Goal: Transaction & Acquisition: Purchase product/service

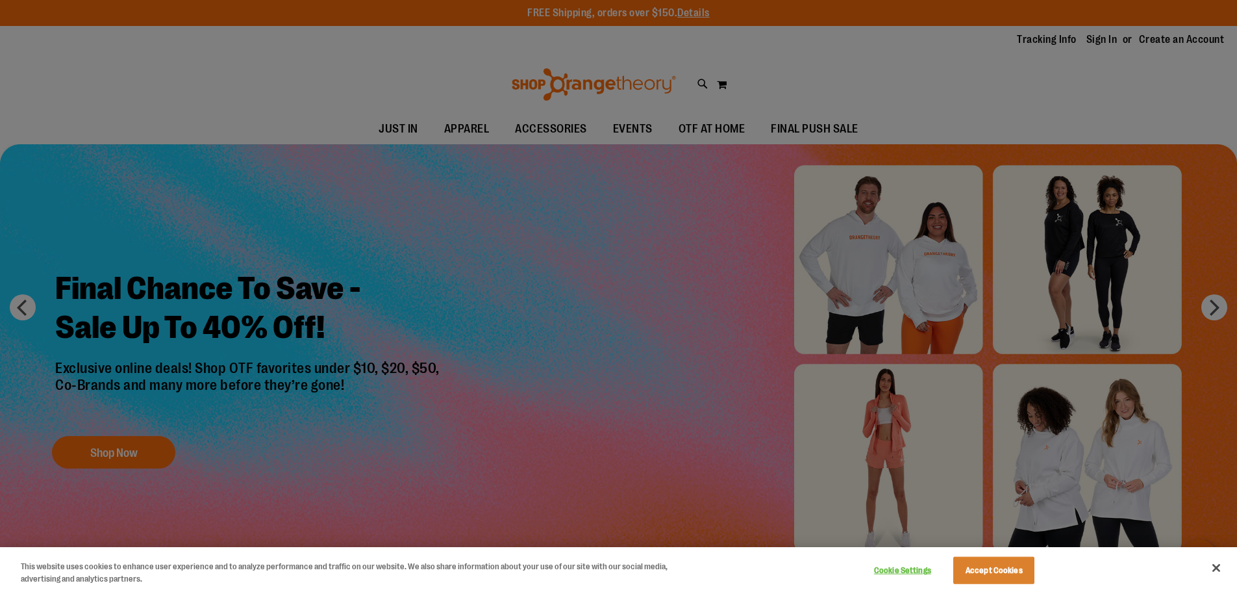
click at [818, 127] on div at bounding box center [618, 296] width 1237 height 592
click at [983, 573] on button "Accept Cookies" at bounding box center [994, 570] width 81 height 27
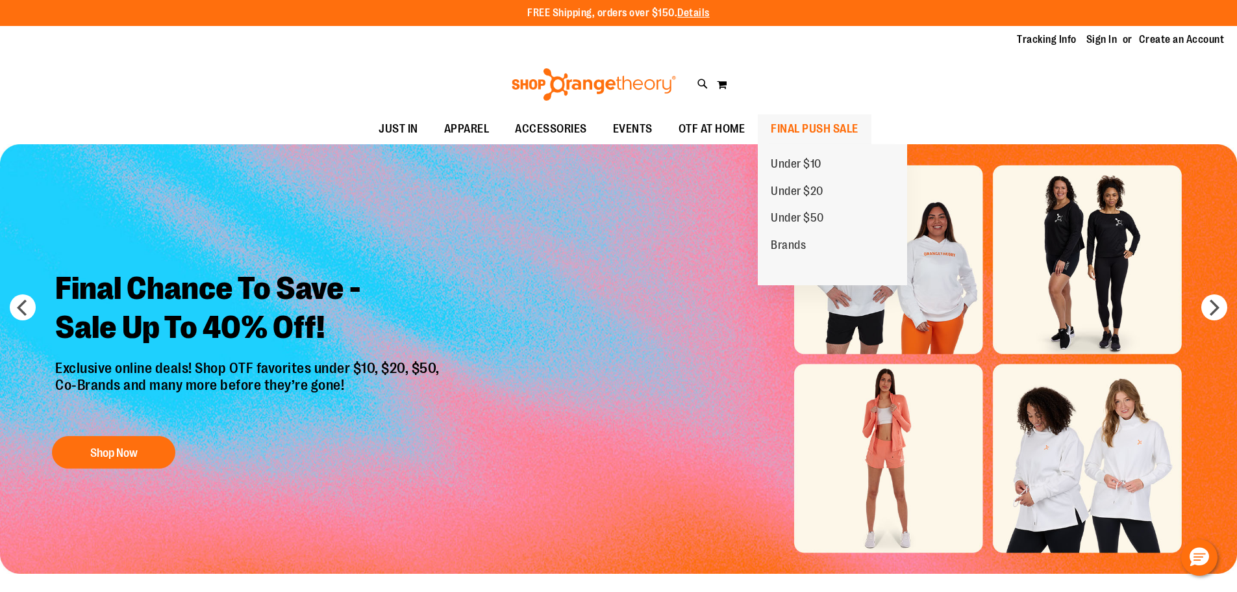
click at [792, 128] on span "FINAL PUSH SALE" at bounding box center [815, 128] width 88 height 29
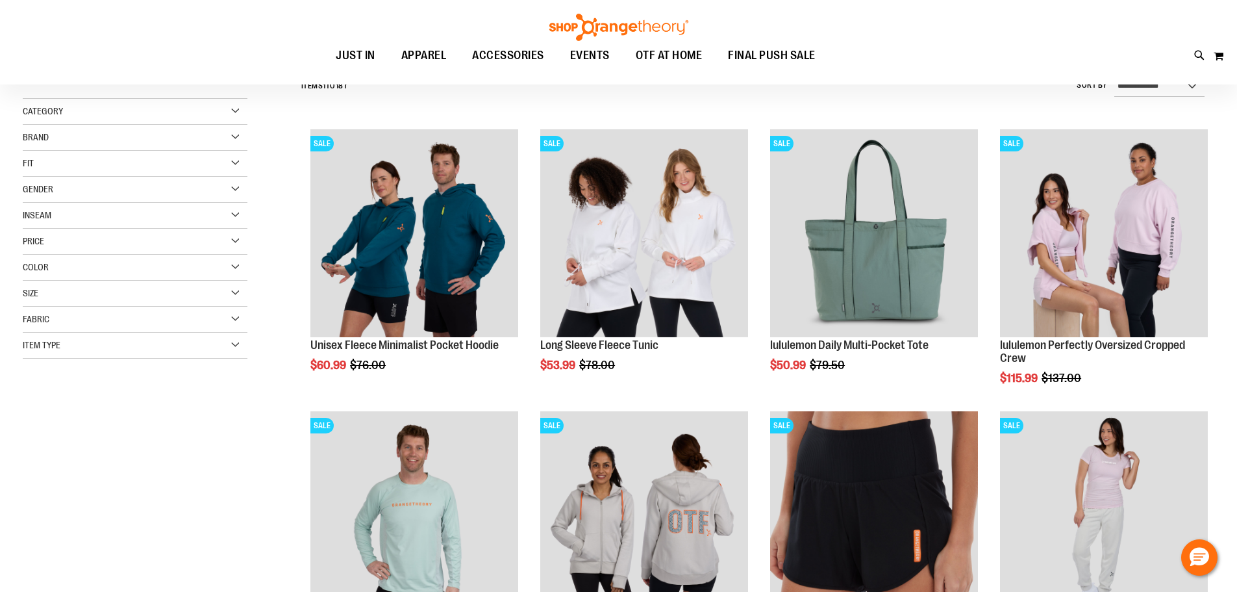
scroll to position [259, 0]
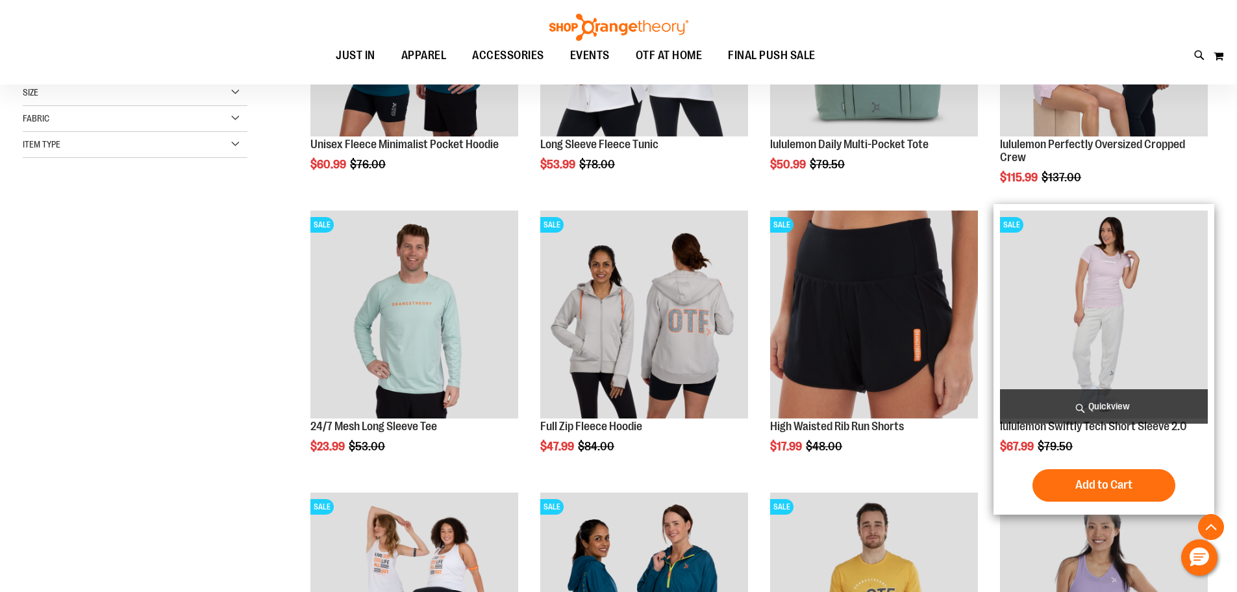
scroll to position [454, 0]
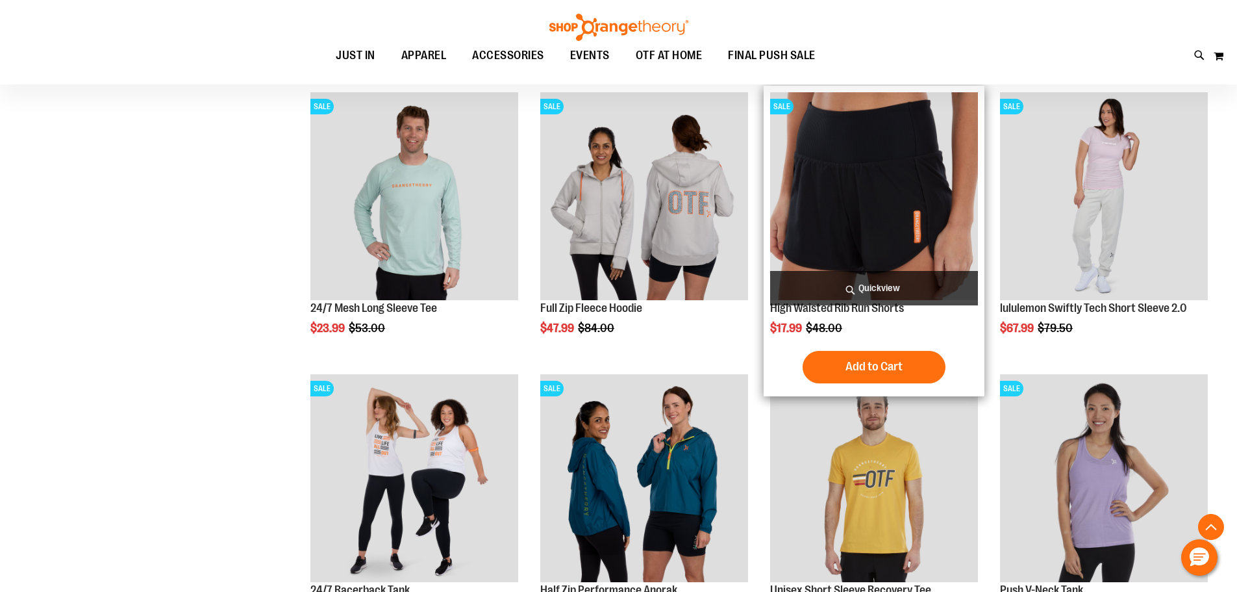
click at [911, 226] on img "product" at bounding box center [874, 196] width 208 height 208
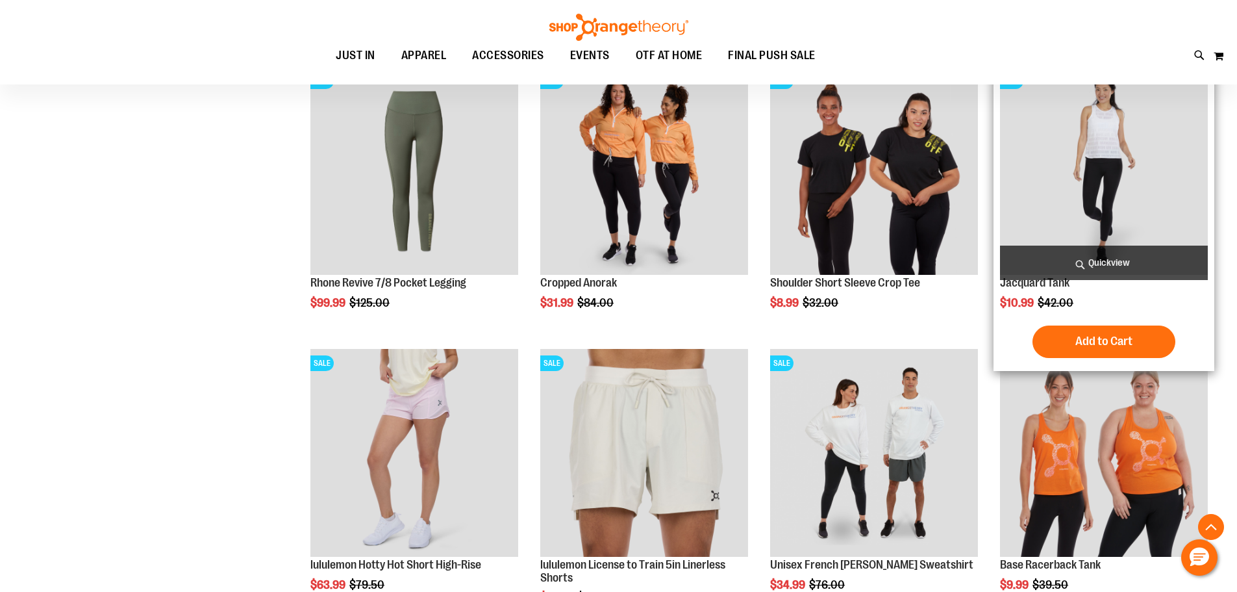
scroll to position [1168, 0]
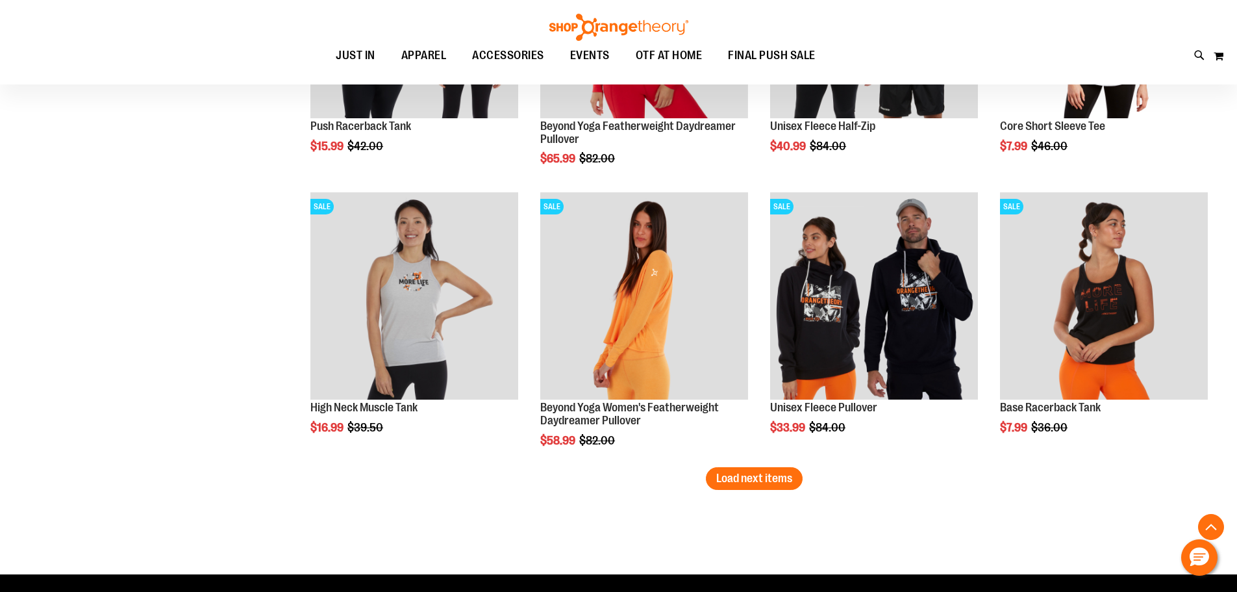
scroll to position [2467, 0]
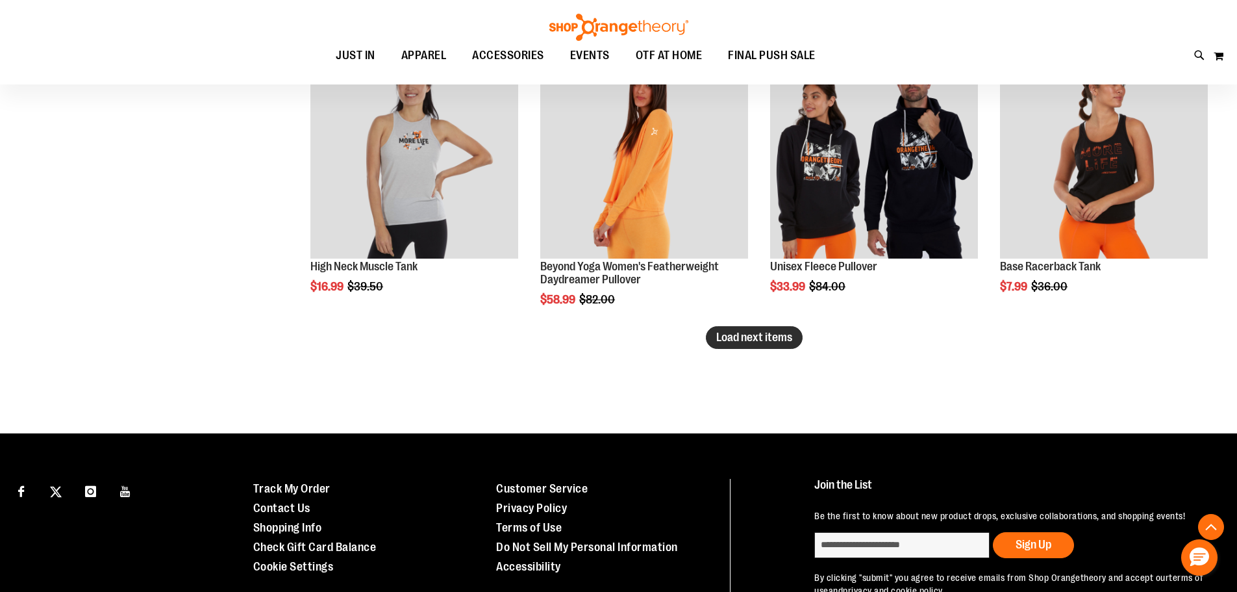
click at [770, 336] on span "Load next items" at bounding box center [754, 337] width 76 height 13
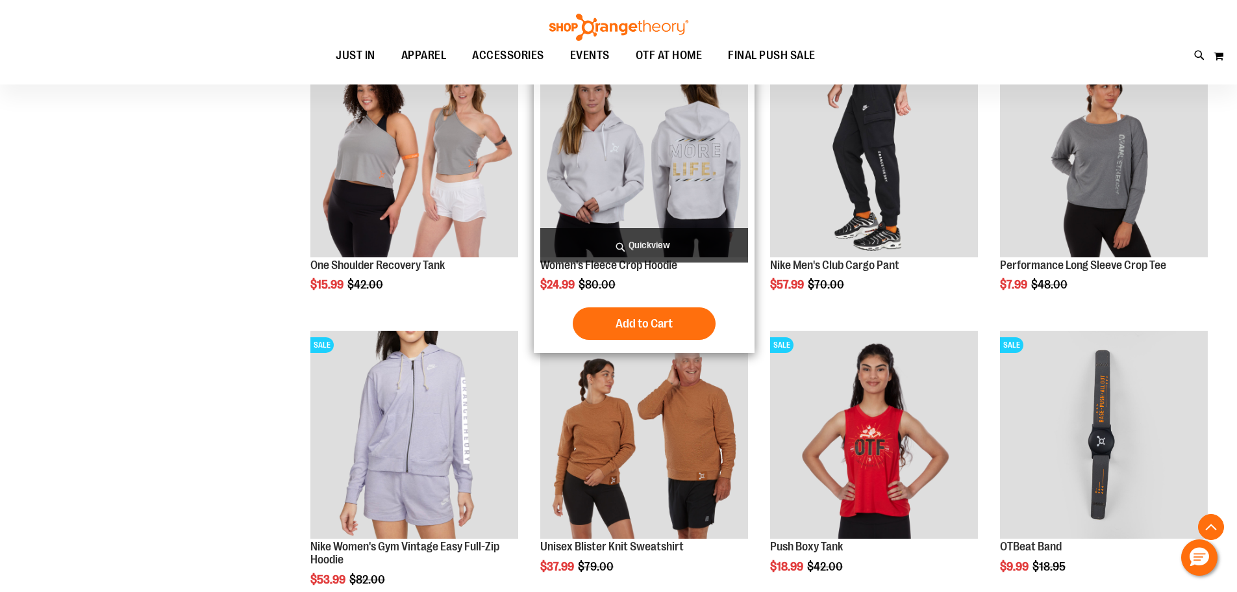
scroll to position [3181, 0]
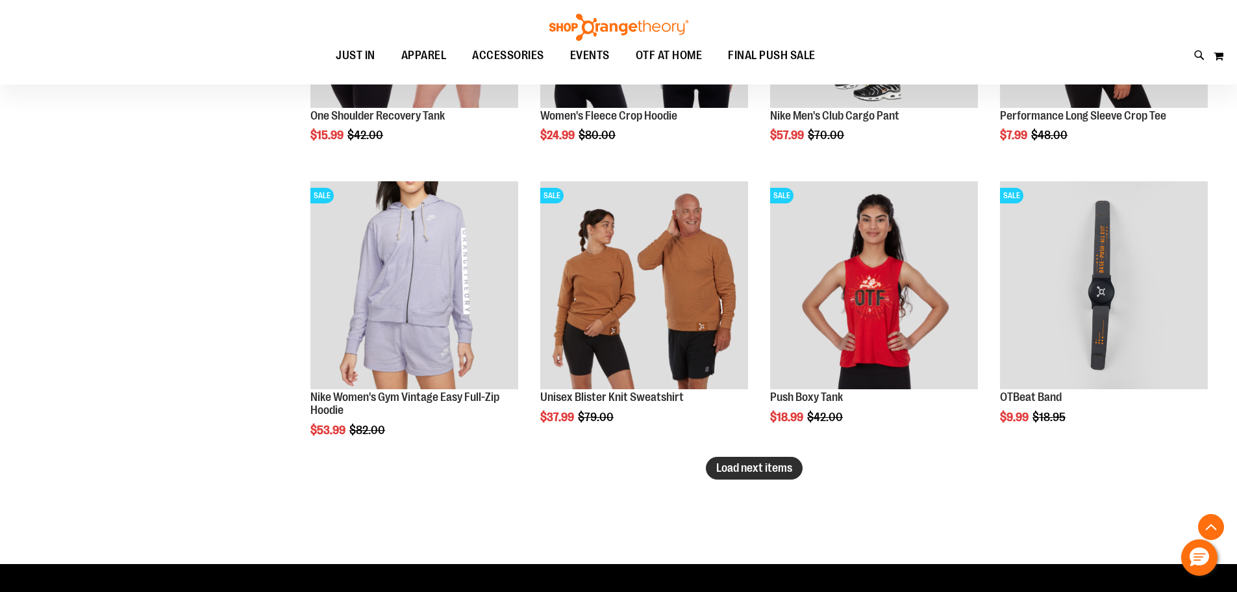
click at [774, 459] on button "Load next items" at bounding box center [754, 468] width 97 height 23
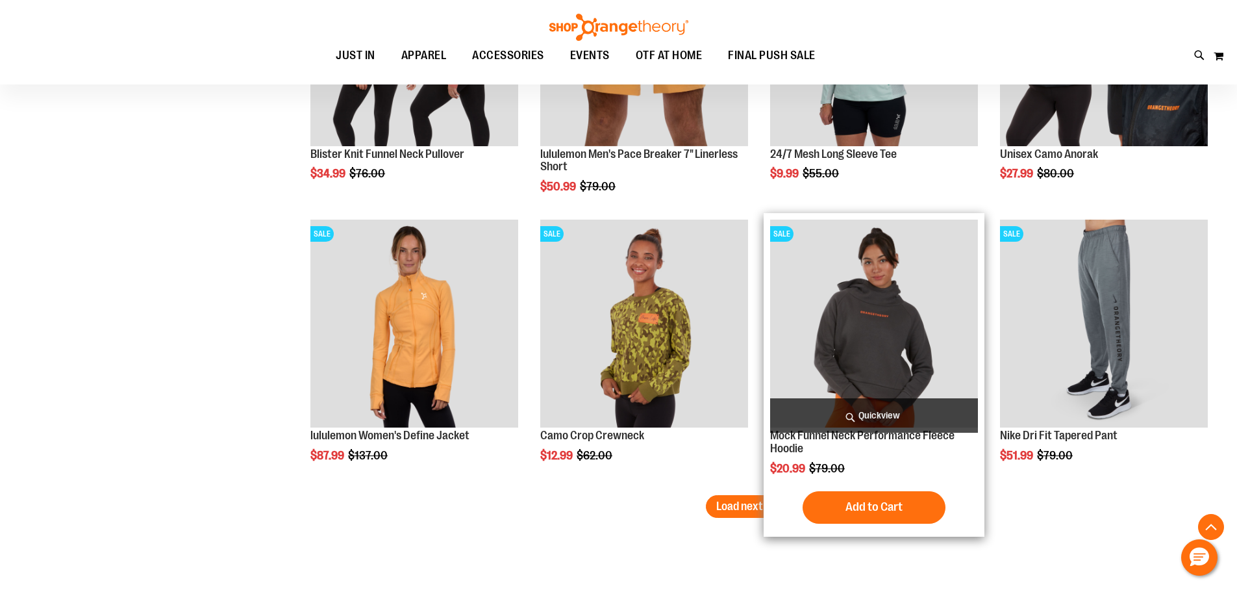
scroll to position [4091, 0]
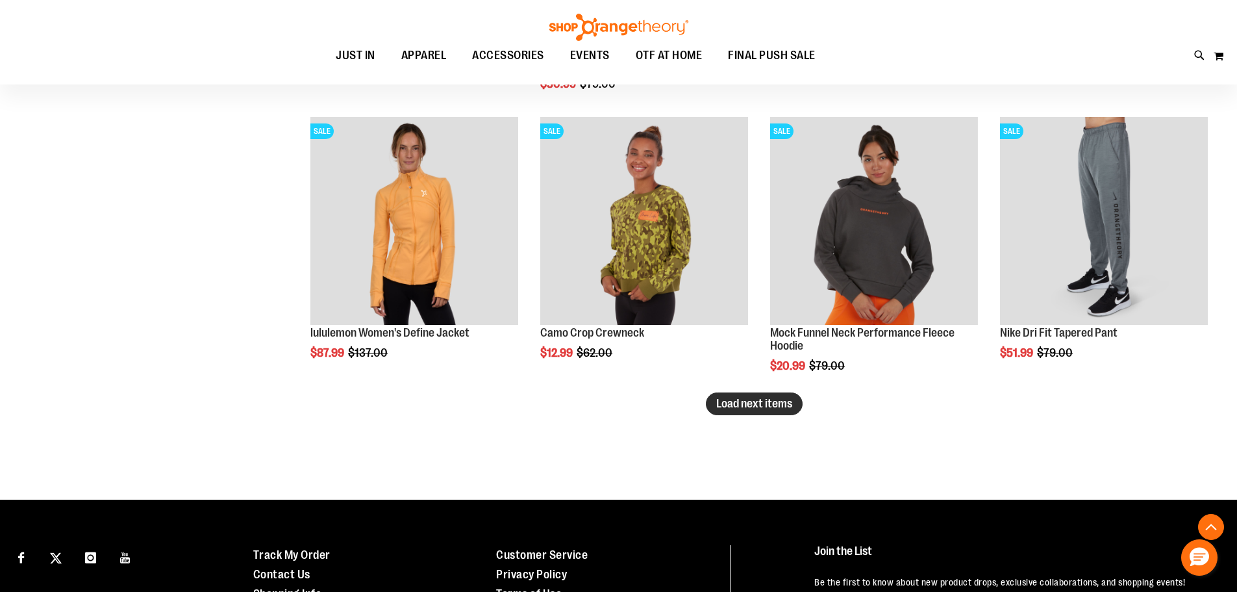
click at [753, 408] on span "Load next items" at bounding box center [754, 403] width 76 height 13
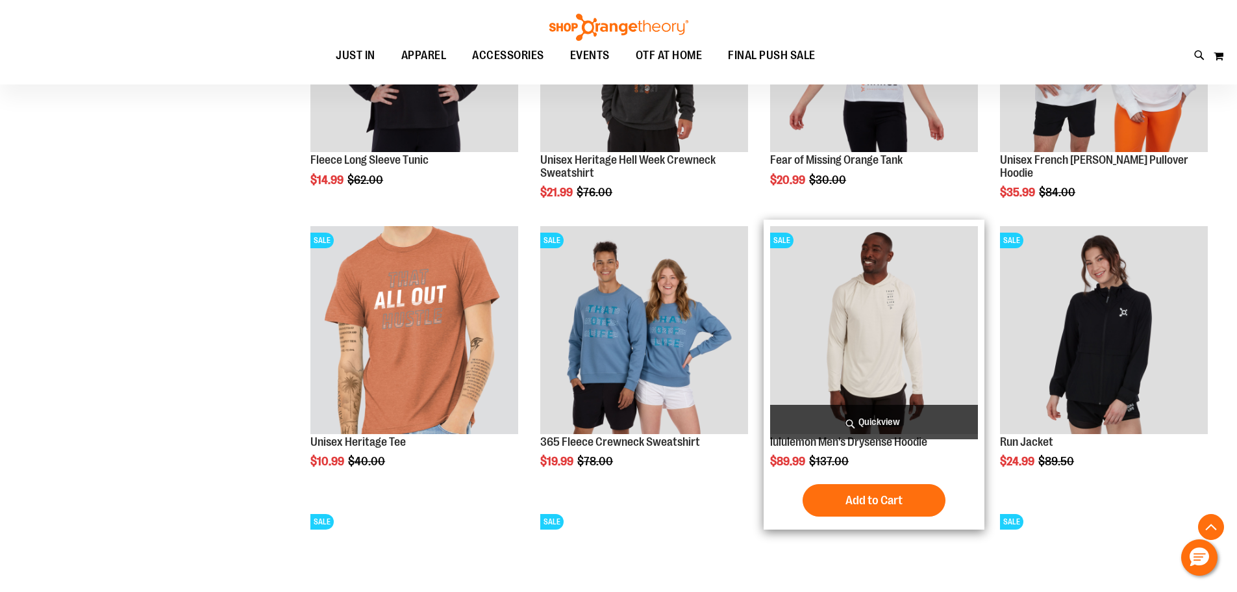
scroll to position [4805, 0]
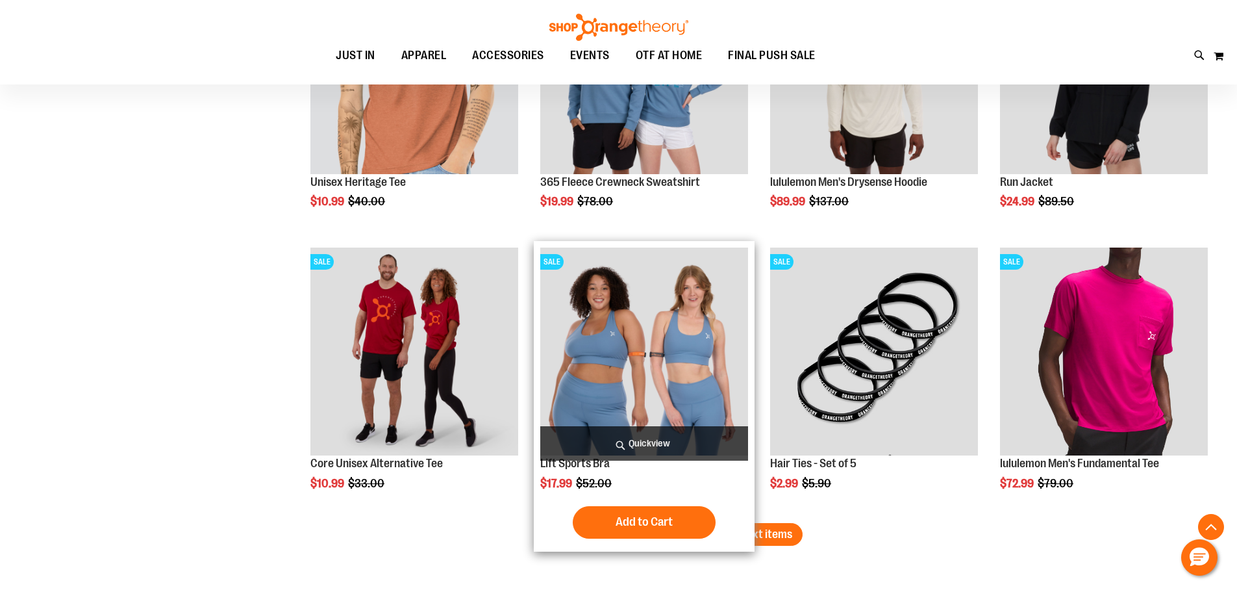
click at [690, 323] on img "product" at bounding box center [644, 351] width 208 height 208
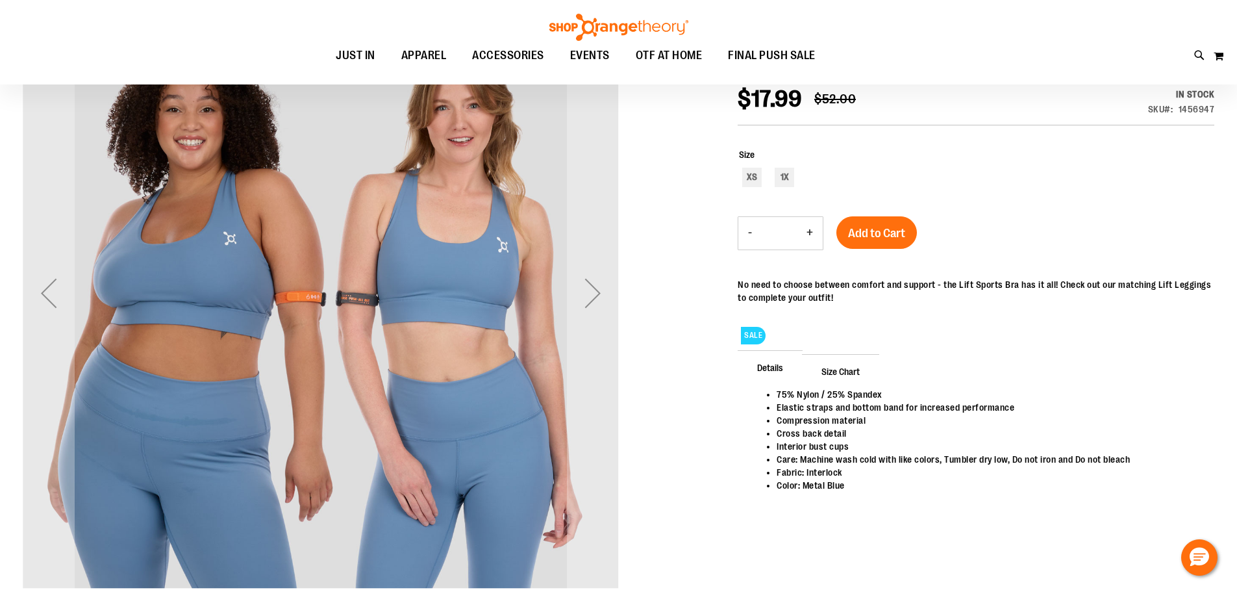
scroll to position [194, 0]
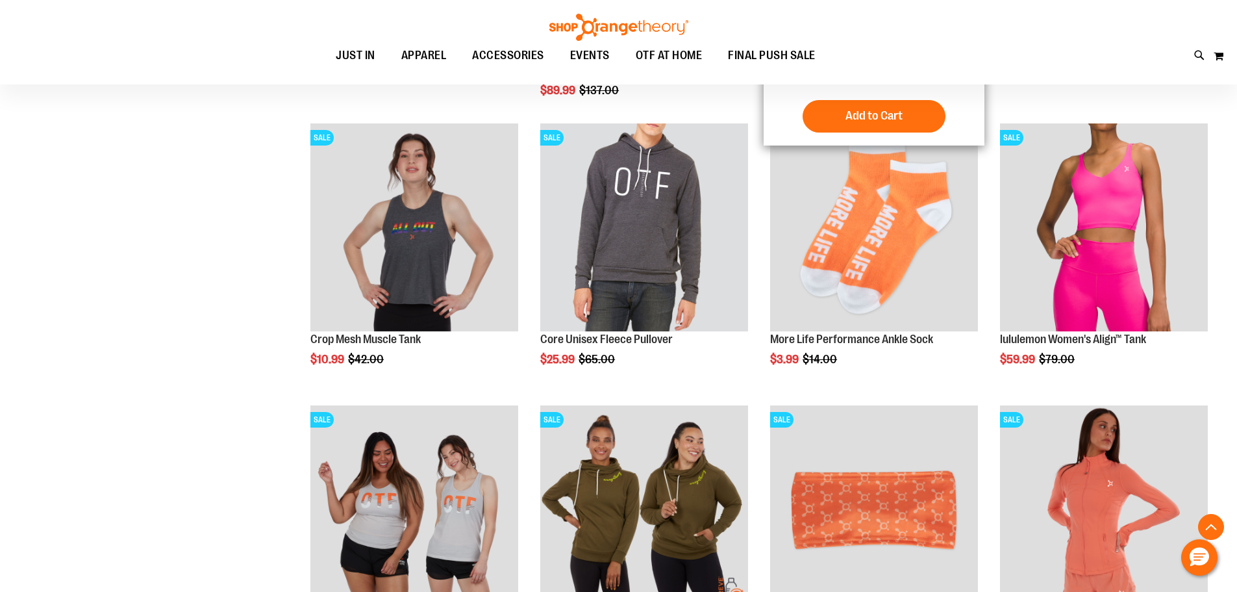
scroll to position [1391, 0]
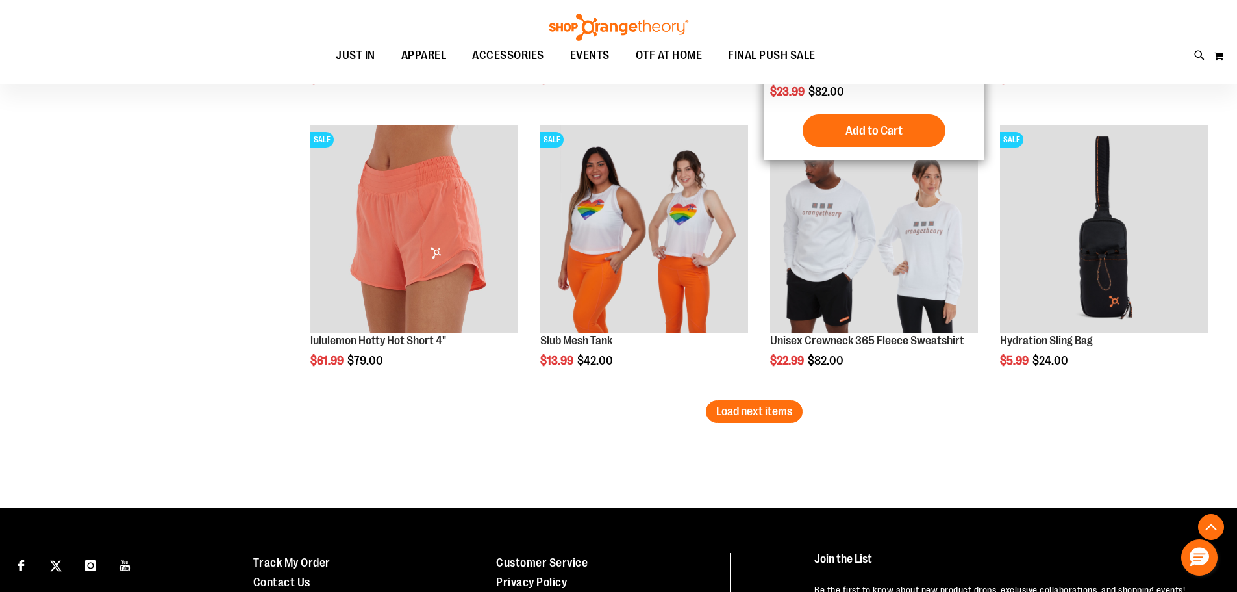
scroll to position [2430, 0]
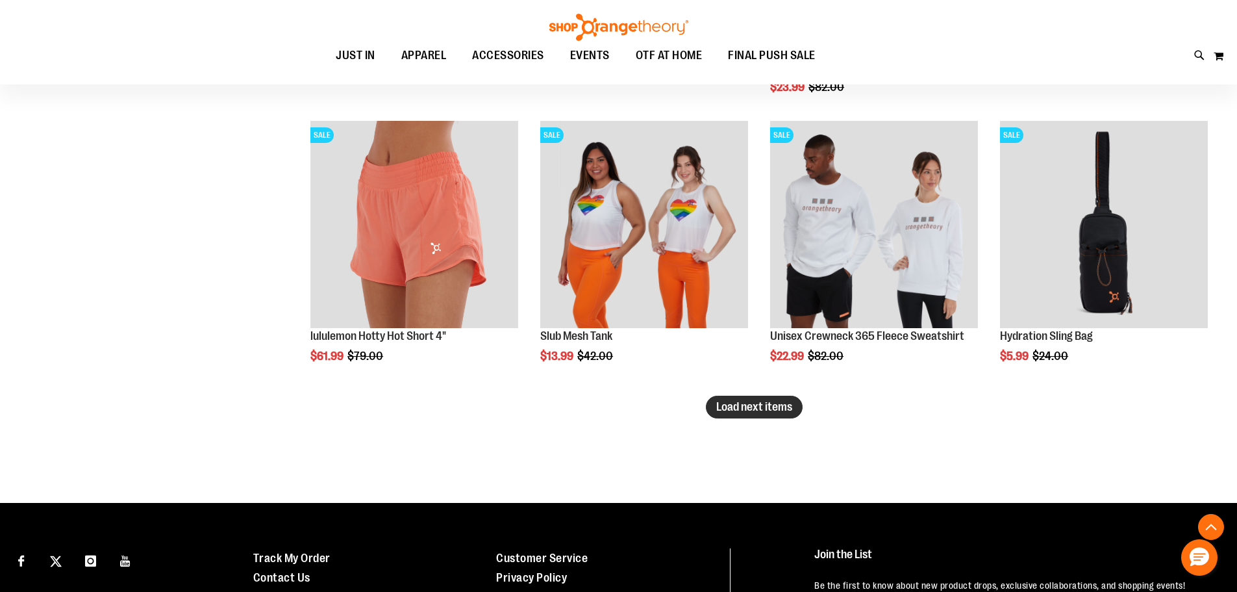
click at [765, 403] on span "Load next items" at bounding box center [754, 406] width 76 height 13
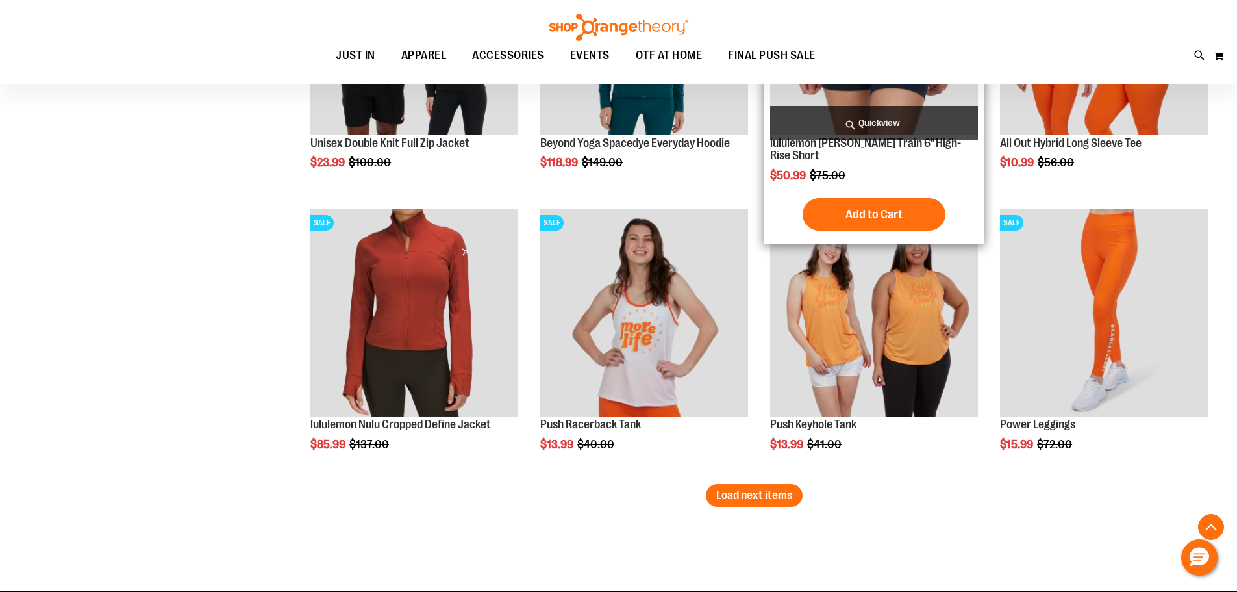
scroll to position [3209, 0]
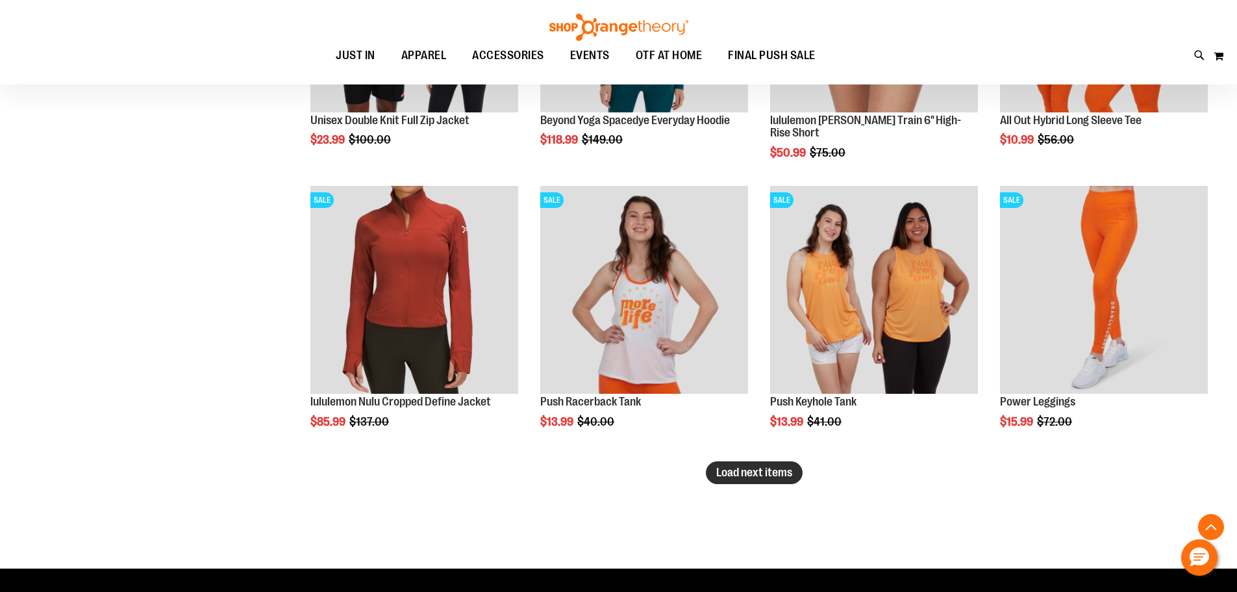
click at [727, 475] on span "Load next items" at bounding box center [754, 472] width 76 height 13
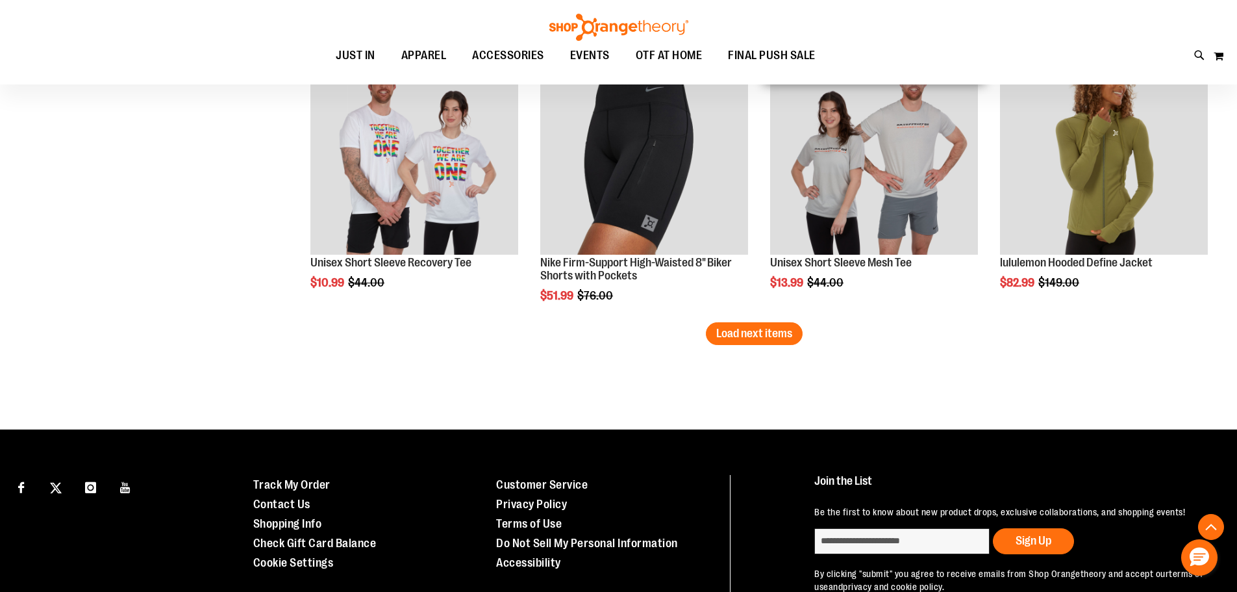
scroll to position [4249, 0]
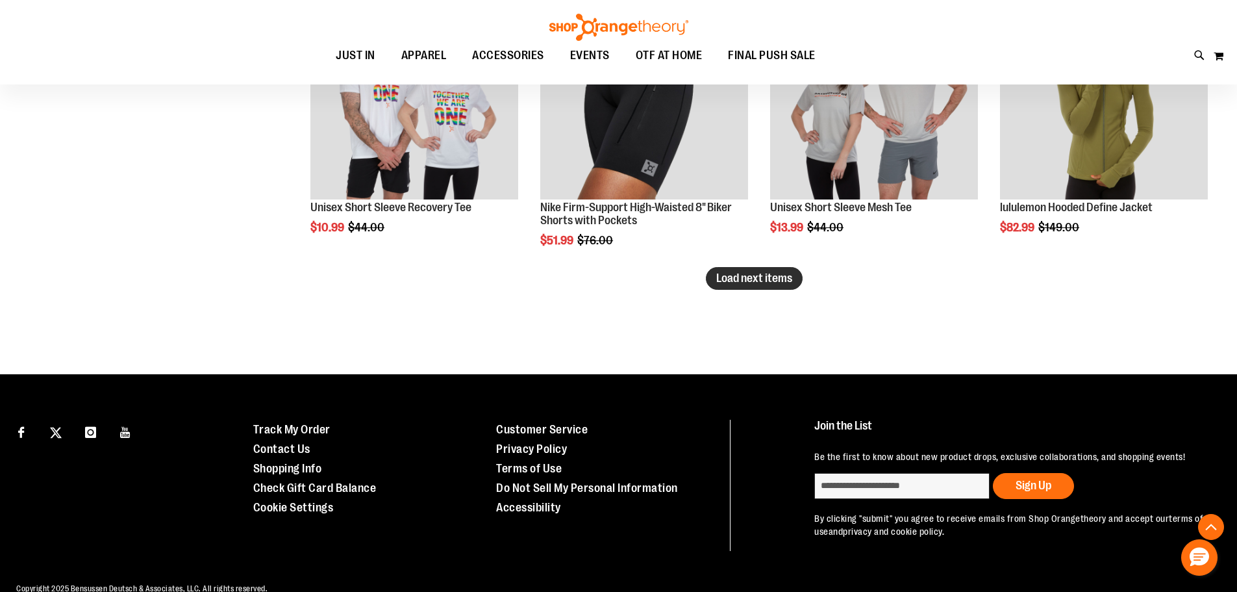
click at [770, 277] on span "Load next items" at bounding box center [754, 278] width 76 height 13
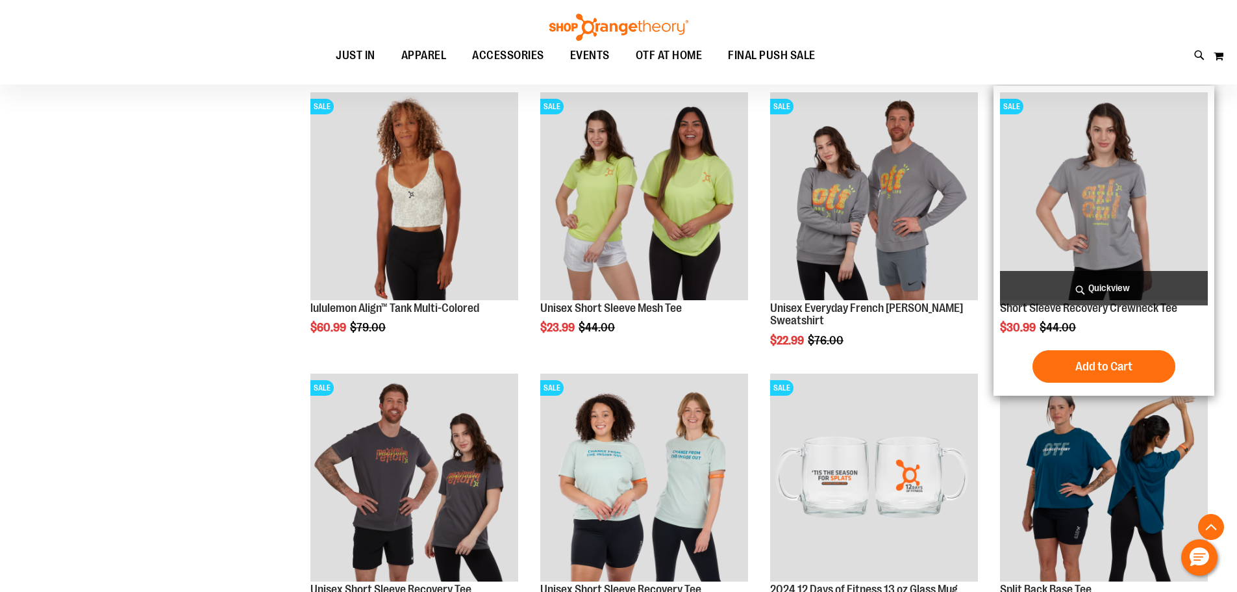
scroll to position [4898, 0]
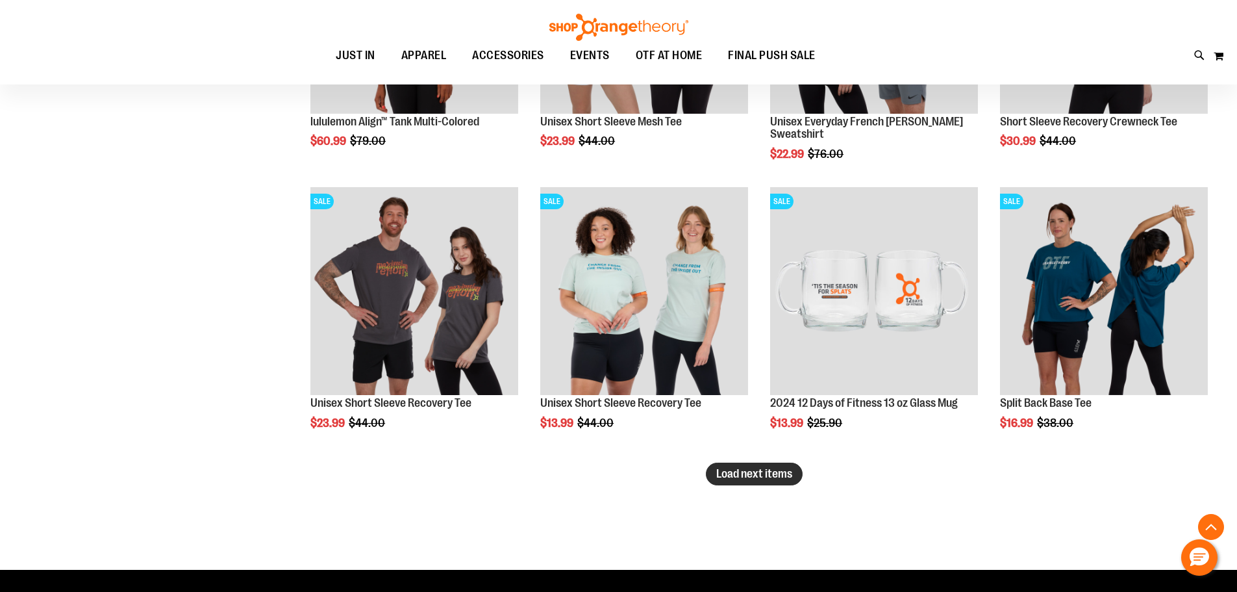
click at [755, 474] on span "Load next items" at bounding box center [754, 473] width 76 height 13
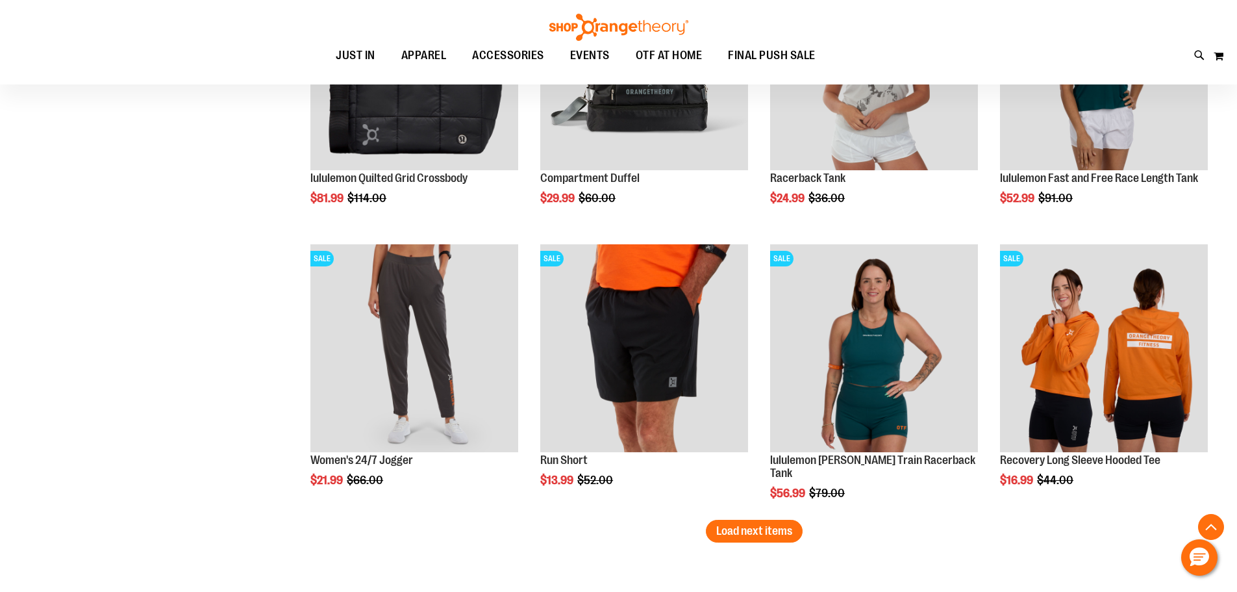
scroll to position [5872, 0]
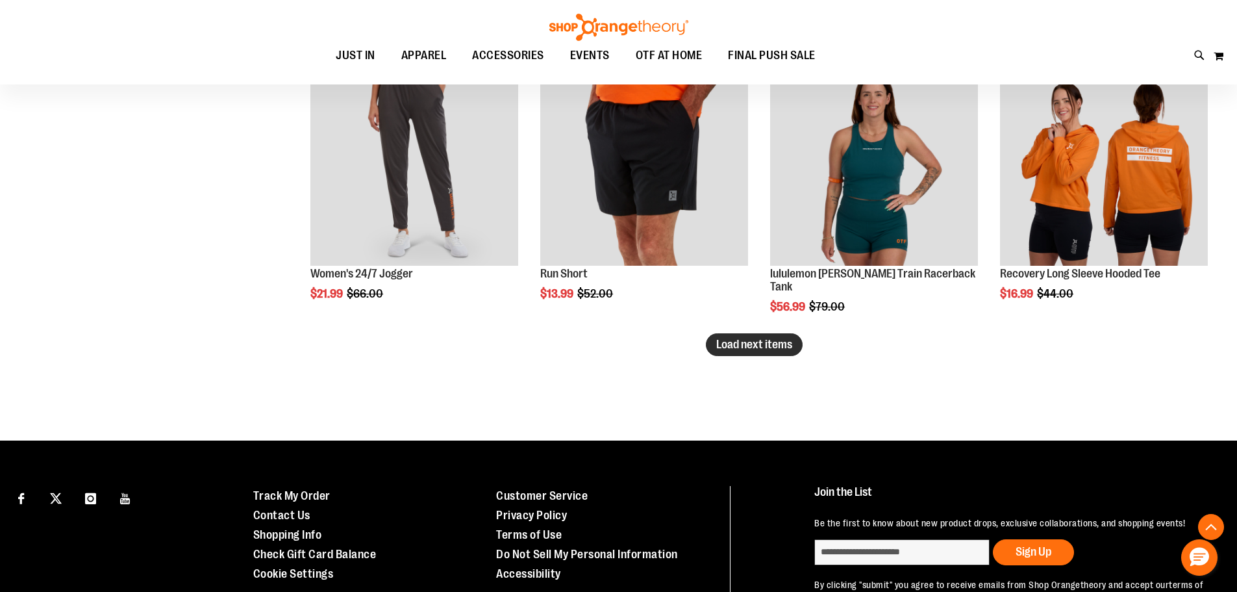
click at [766, 340] on span "Load next items" at bounding box center [754, 344] width 76 height 13
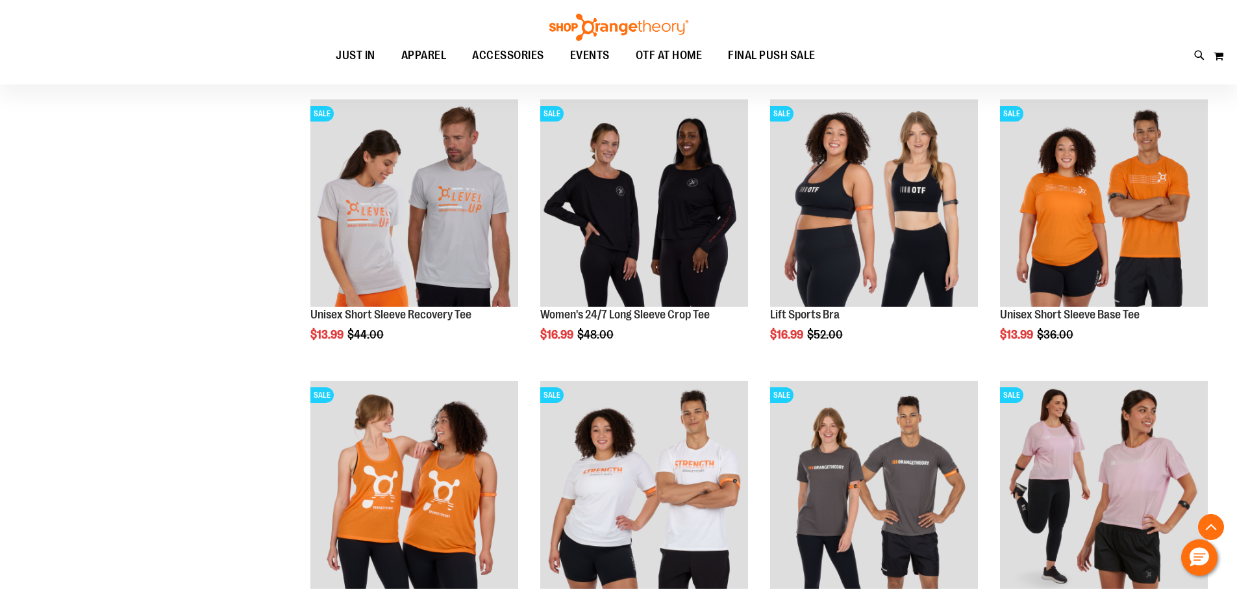
scroll to position [6327, 0]
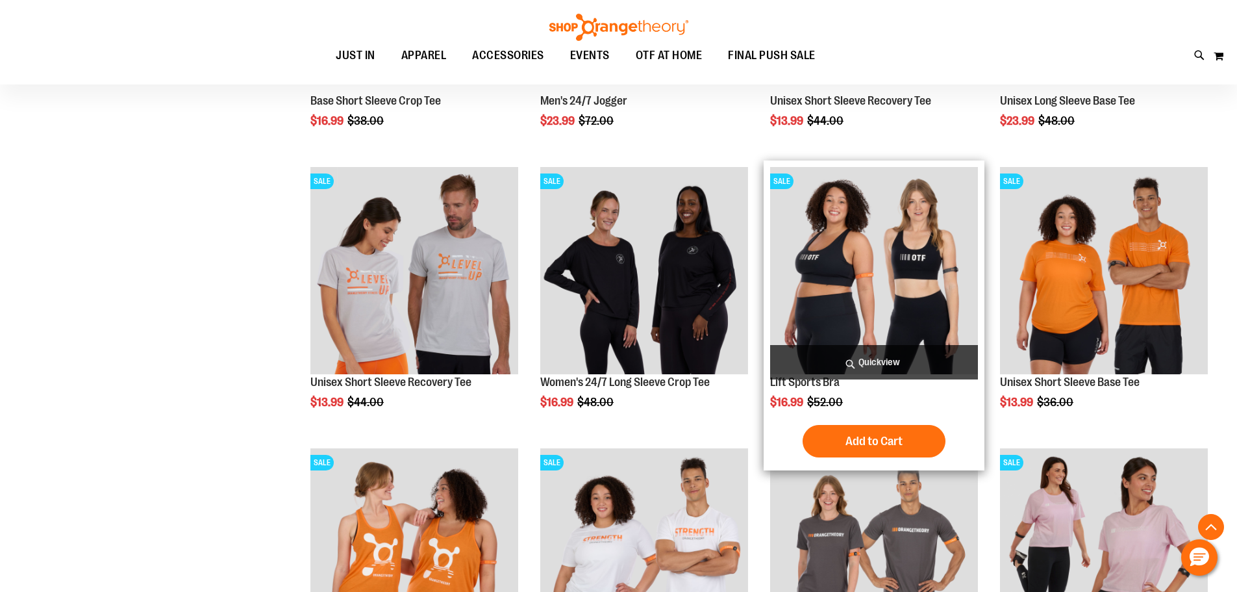
click at [919, 263] on img "product" at bounding box center [874, 271] width 208 height 208
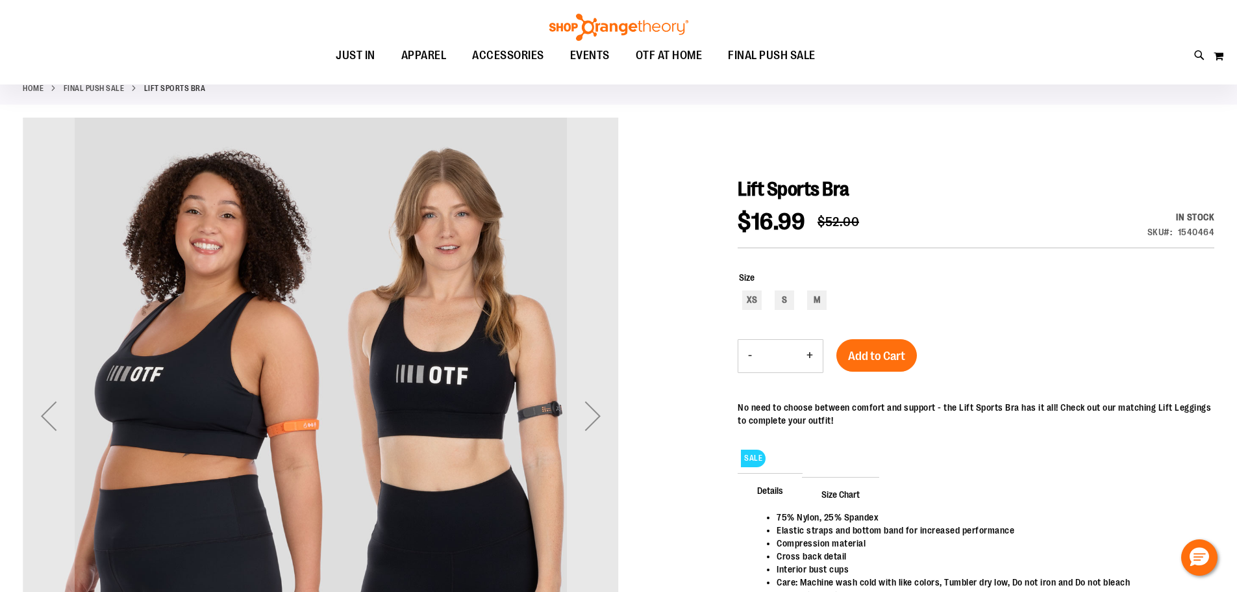
scroll to position [195, 0]
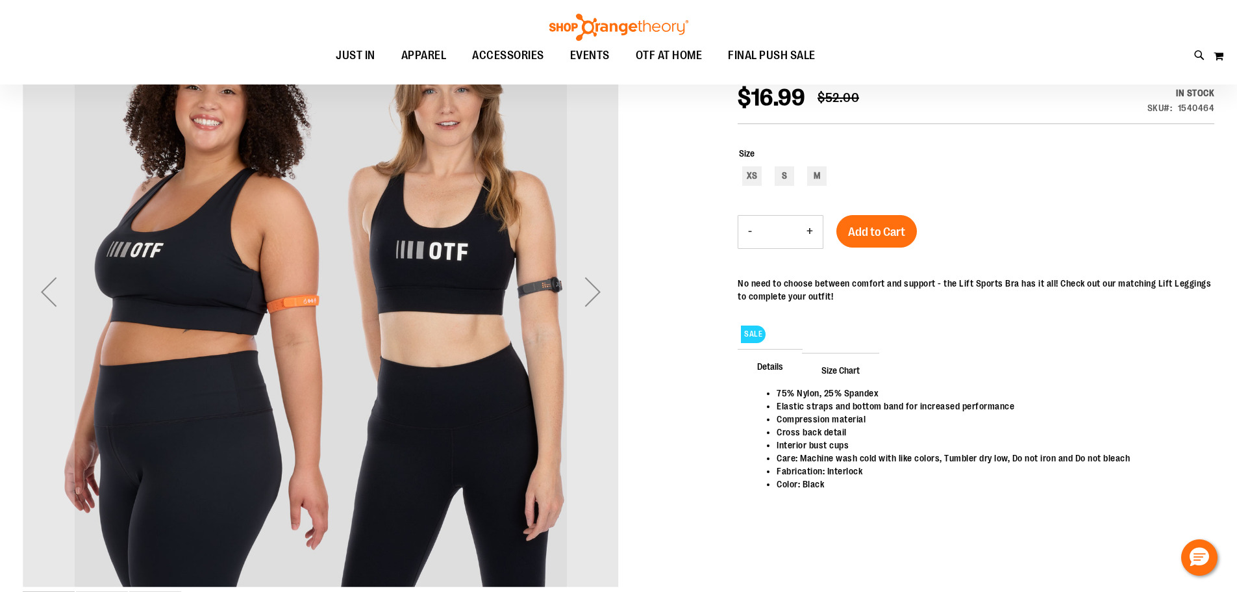
click at [863, 370] on span "Size Chart" at bounding box center [840, 370] width 77 height 34
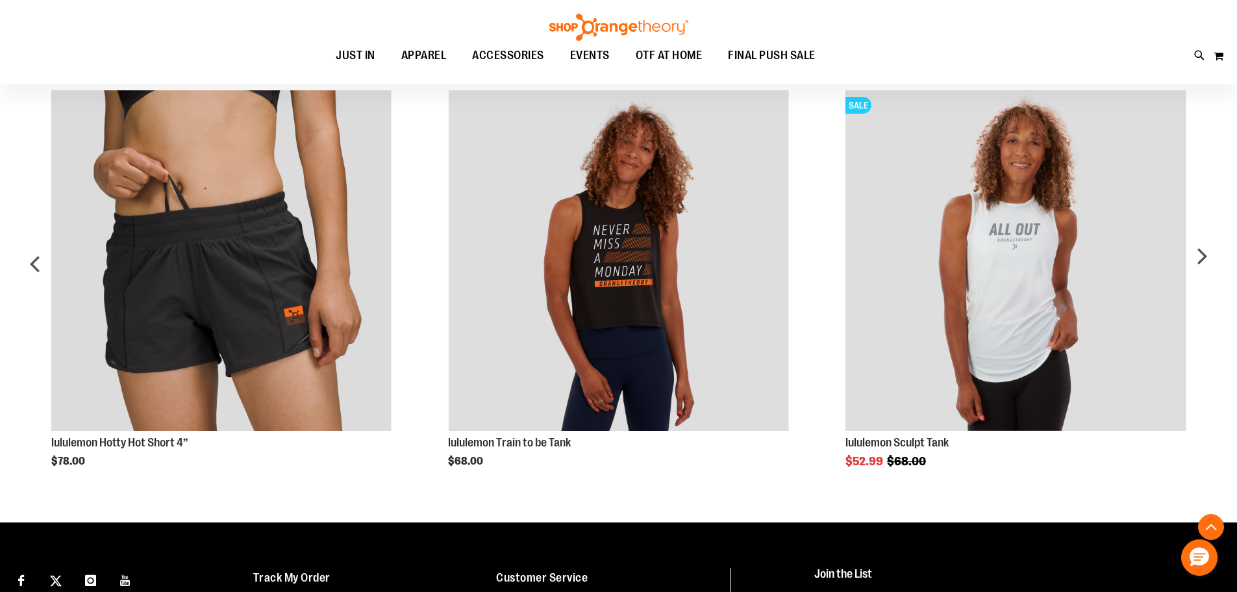
scroll to position [909, 0]
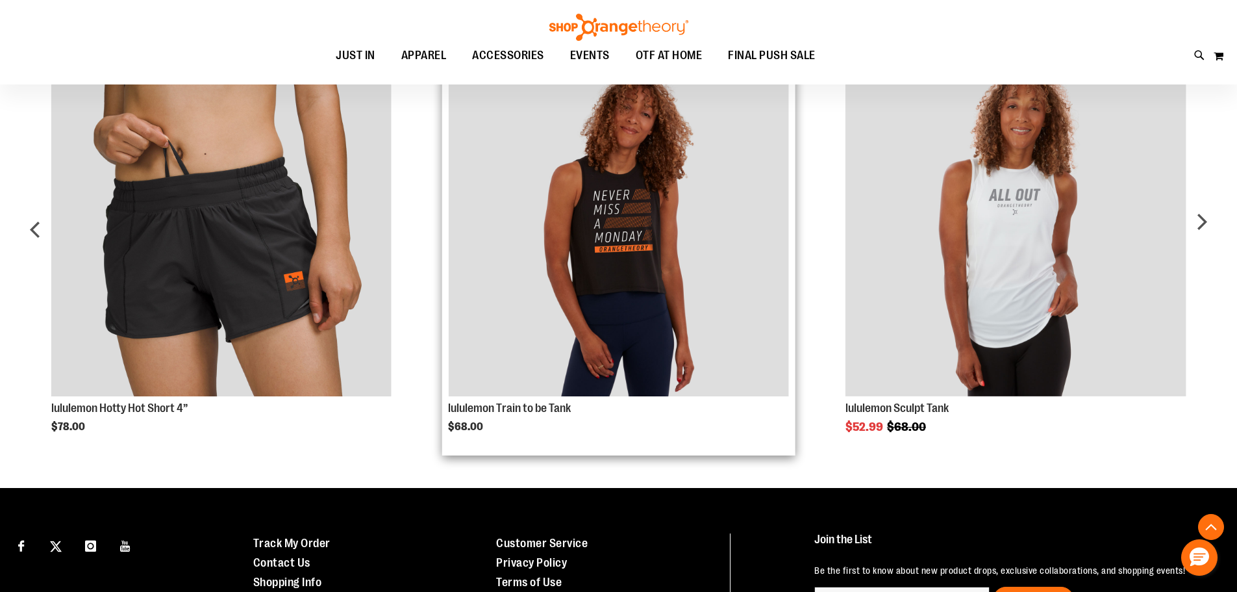
click at [663, 251] on img "Product Page Link" at bounding box center [618, 226] width 340 height 340
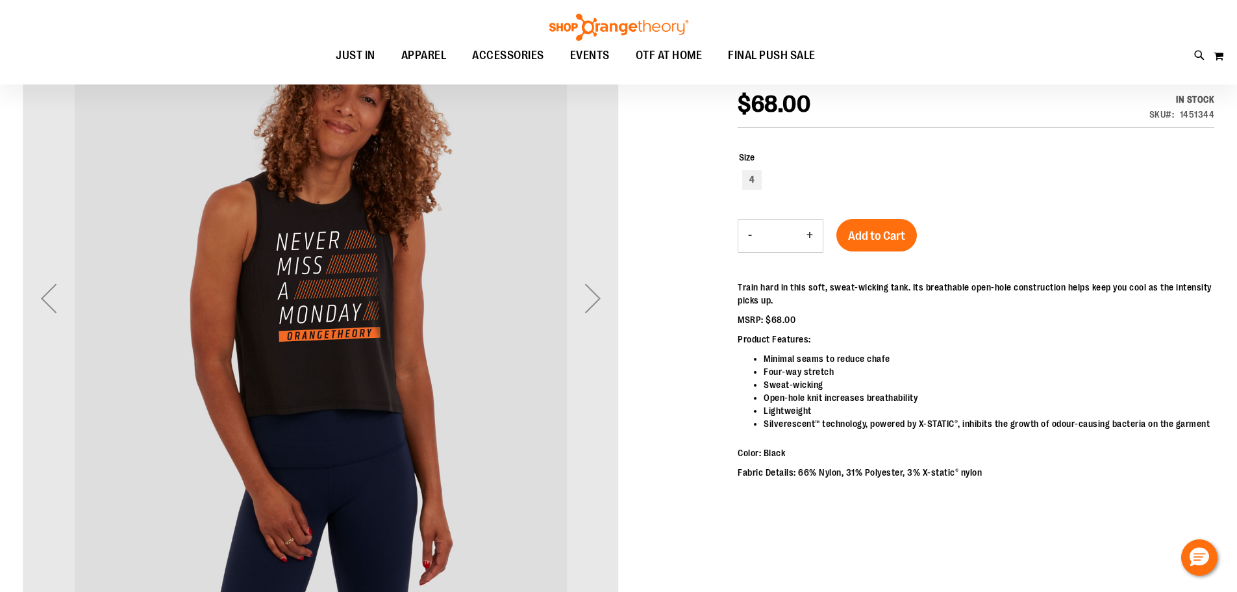
scroll to position [194, 0]
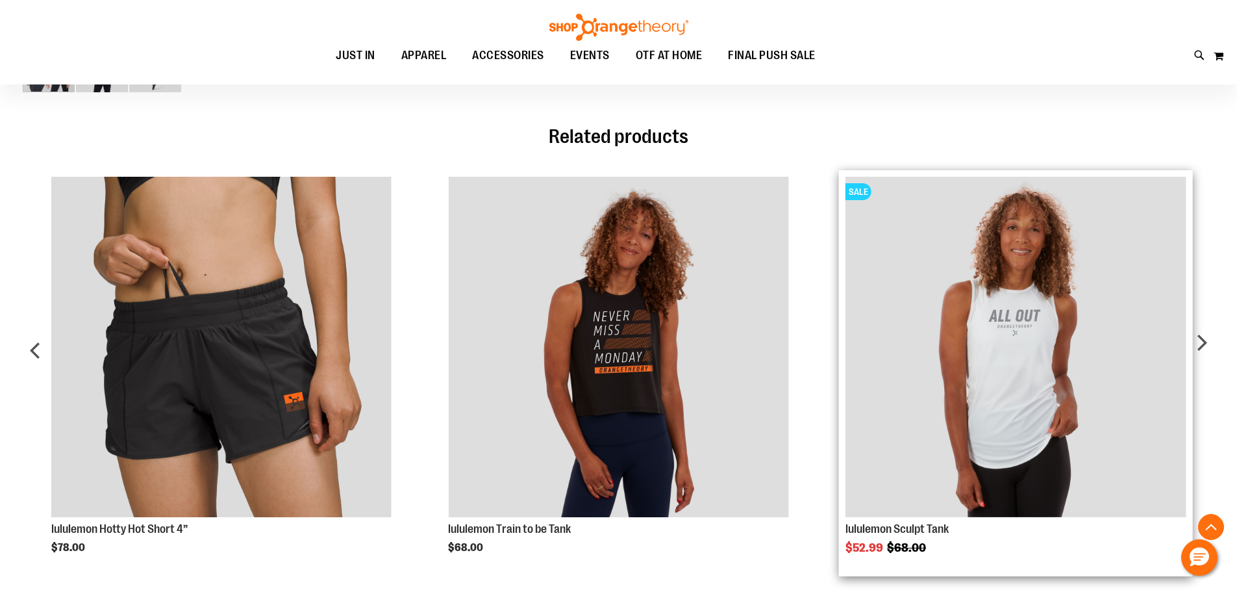
scroll to position [723, 0]
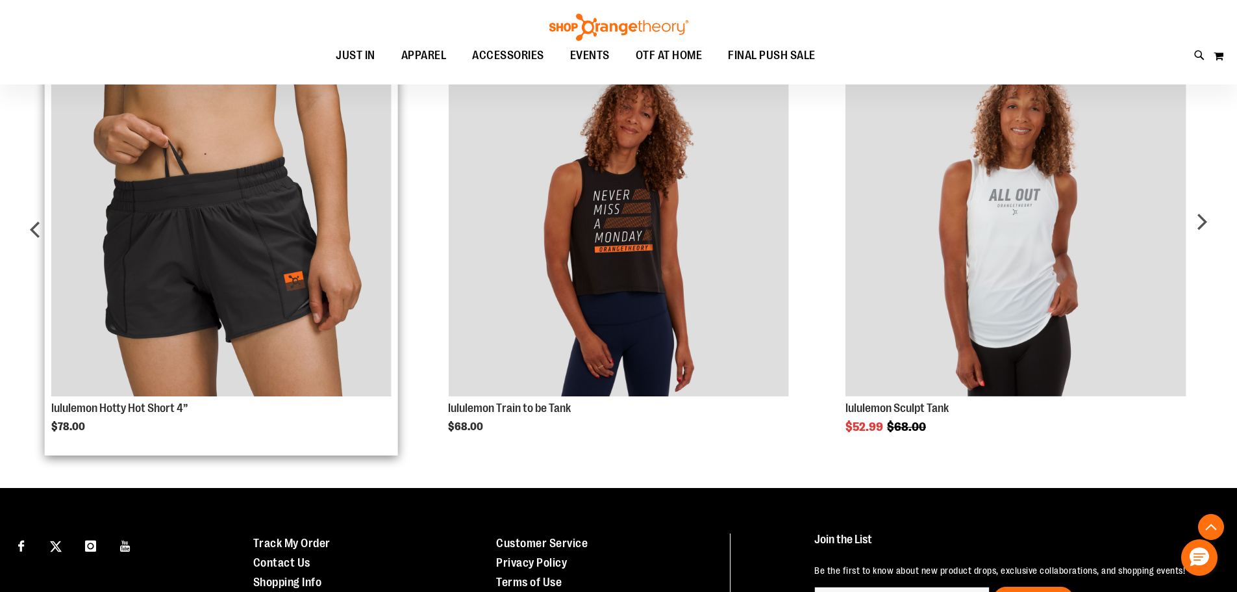
click at [325, 279] on img "Product Page Link" at bounding box center [221, 226] width 340 height 340
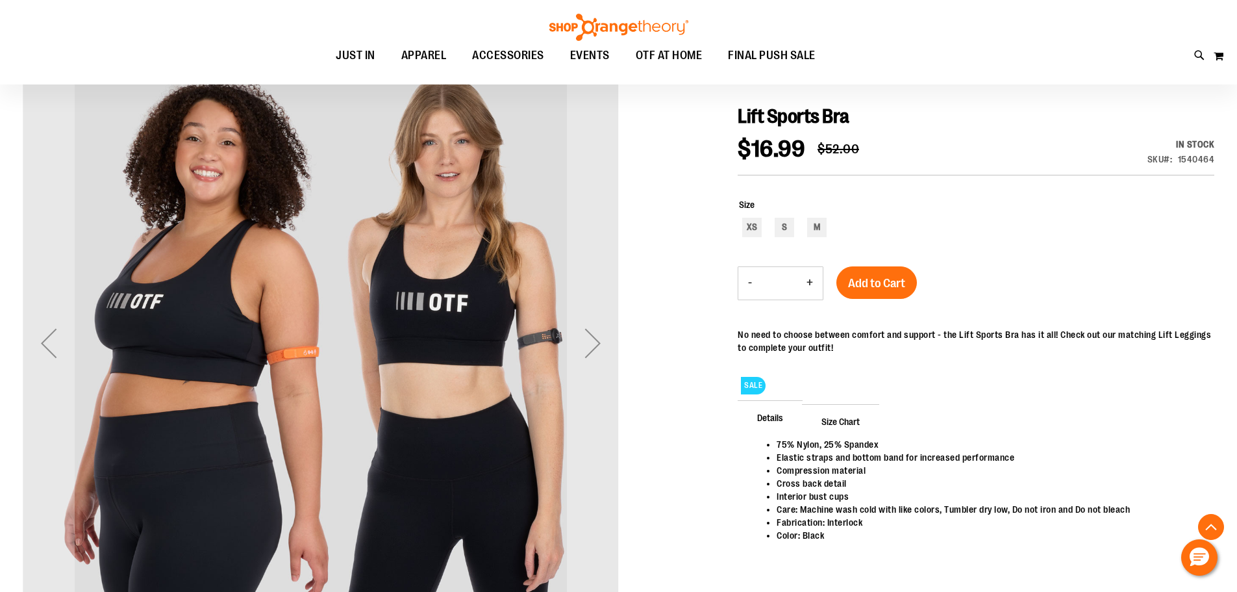
scroll to position [723, 0]
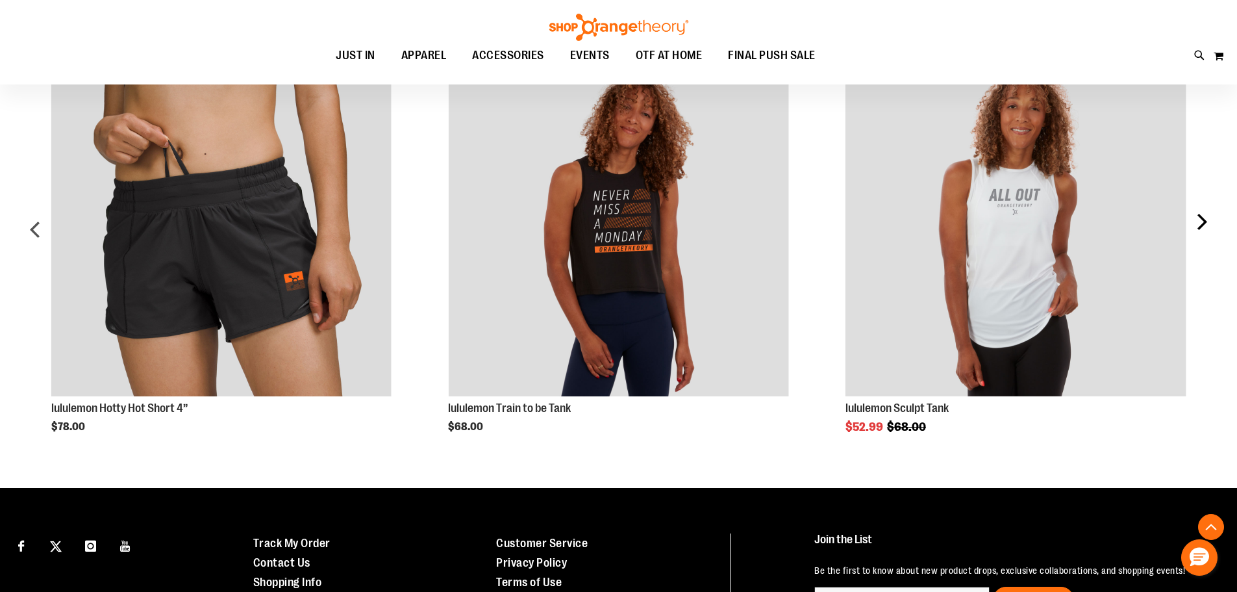
click at [1207, 223] on div "next" at bounding box center [1202, 234] width 26 height 396
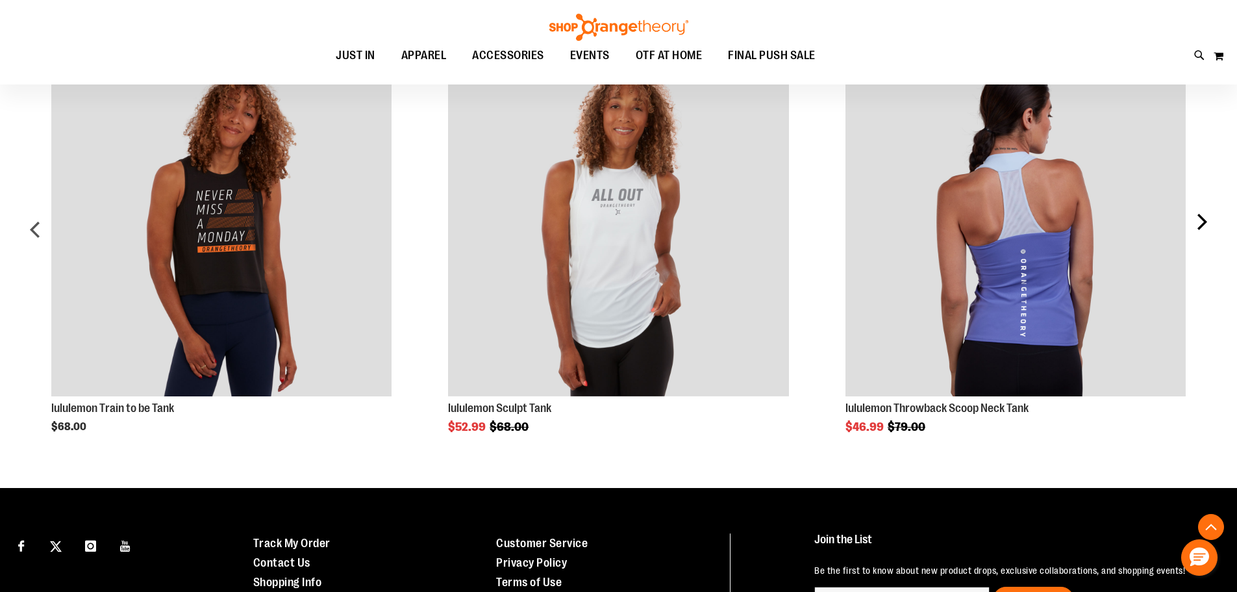
click at [1207, 223] on div "next" at bounding box center [1202, 234] width 26 height 396
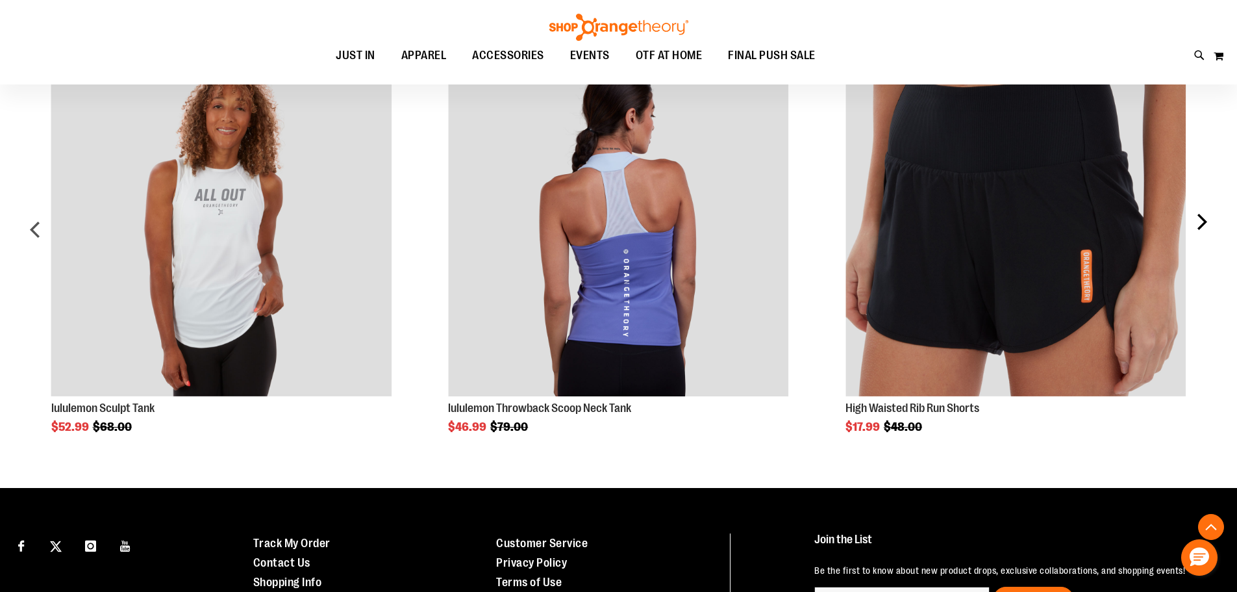
click at [1207, 223] on div "next" at bounding box center [1202, 234] width 26 height 396
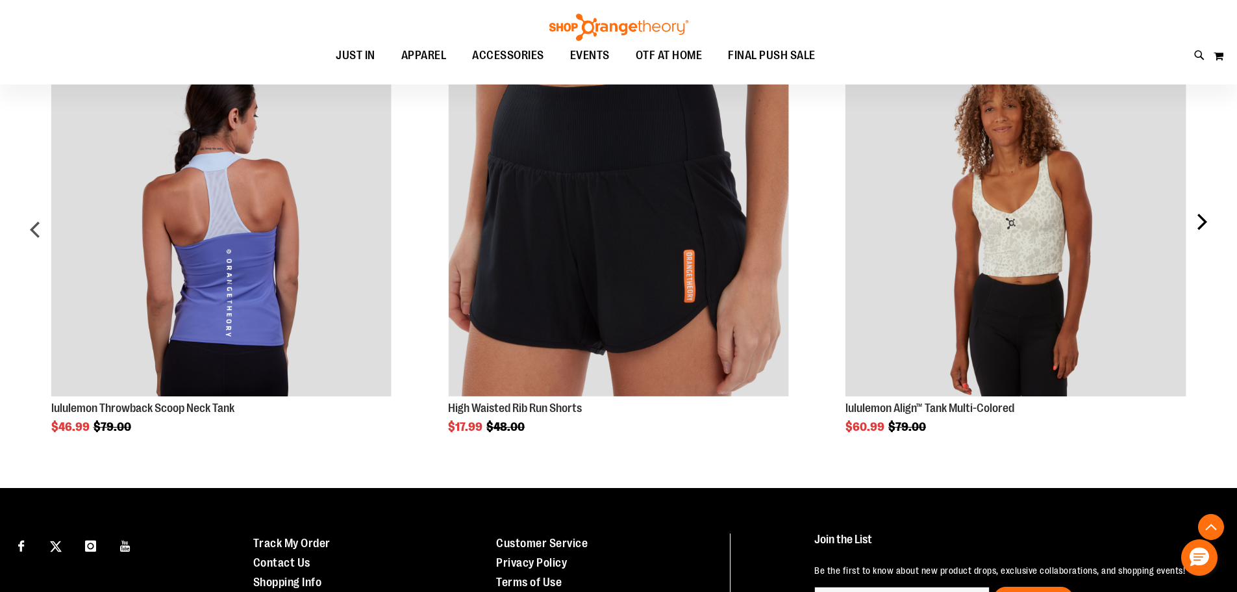
click at [1207, 223] on div "next" at bounding box center [1202, 234] width 26 height 396
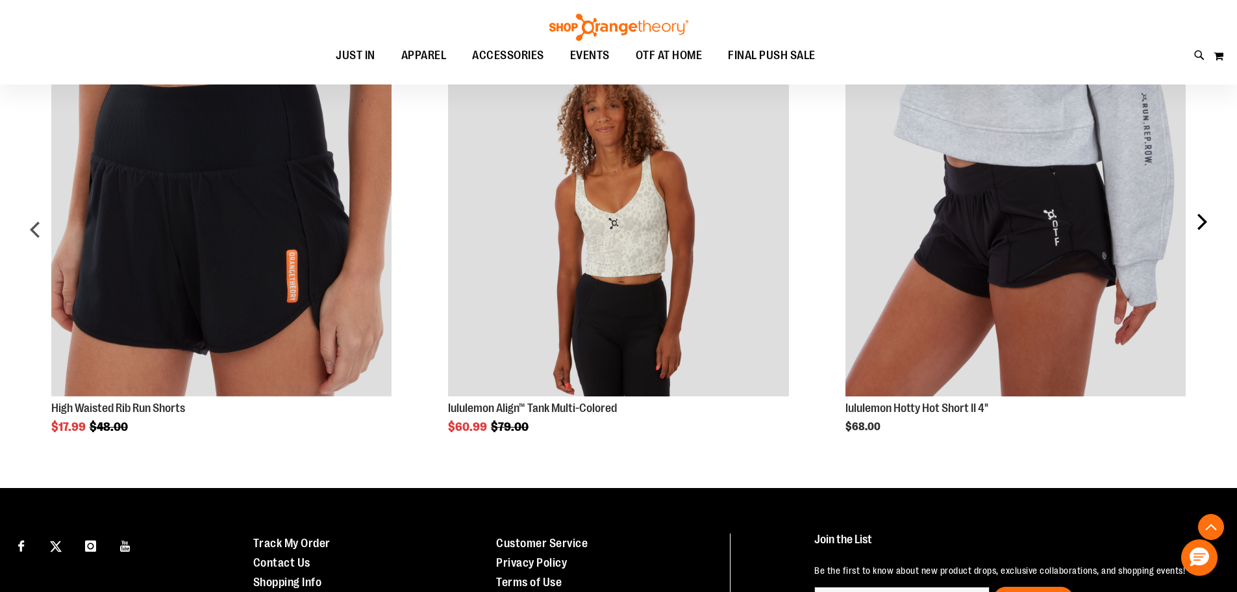
click at [1207, 223] on div "next" at bounding box center [1202, 234] width 26 height 396
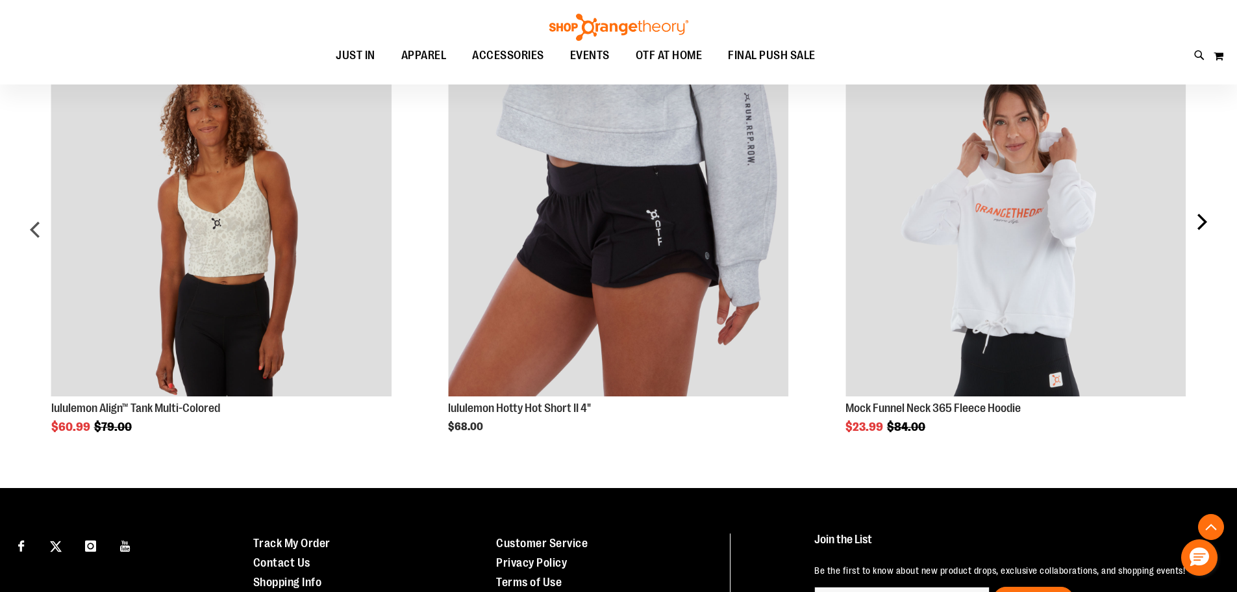
click at [1207, 223] on div "next" at bounding box center [1202, 234] width 26 height 396
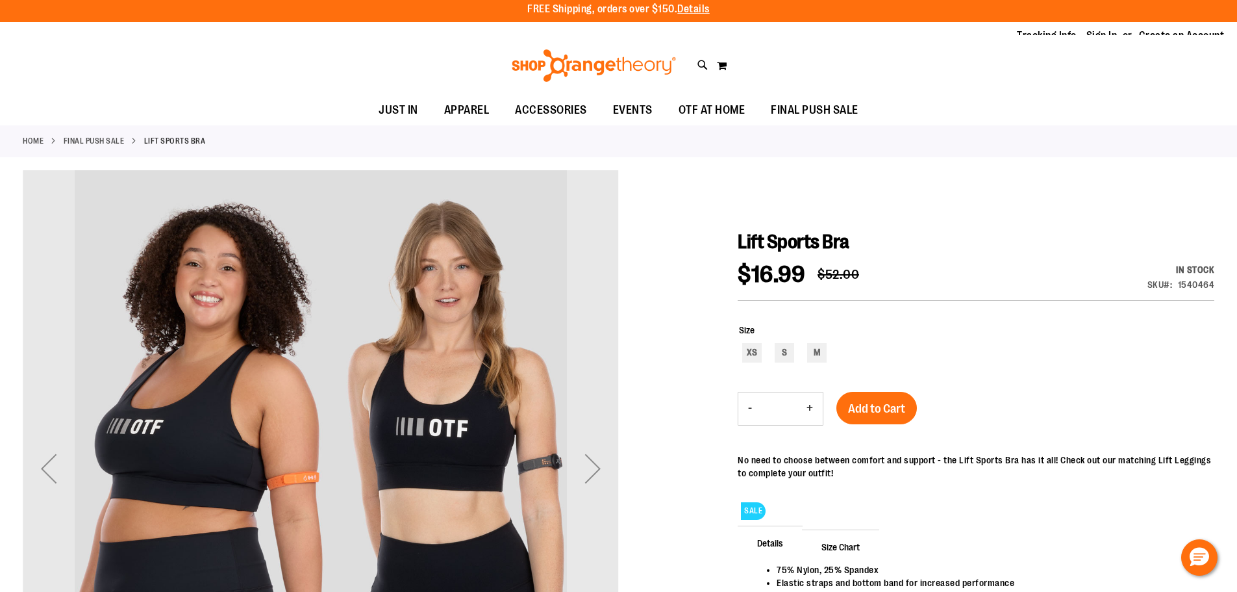
scroll to position [0, 0]
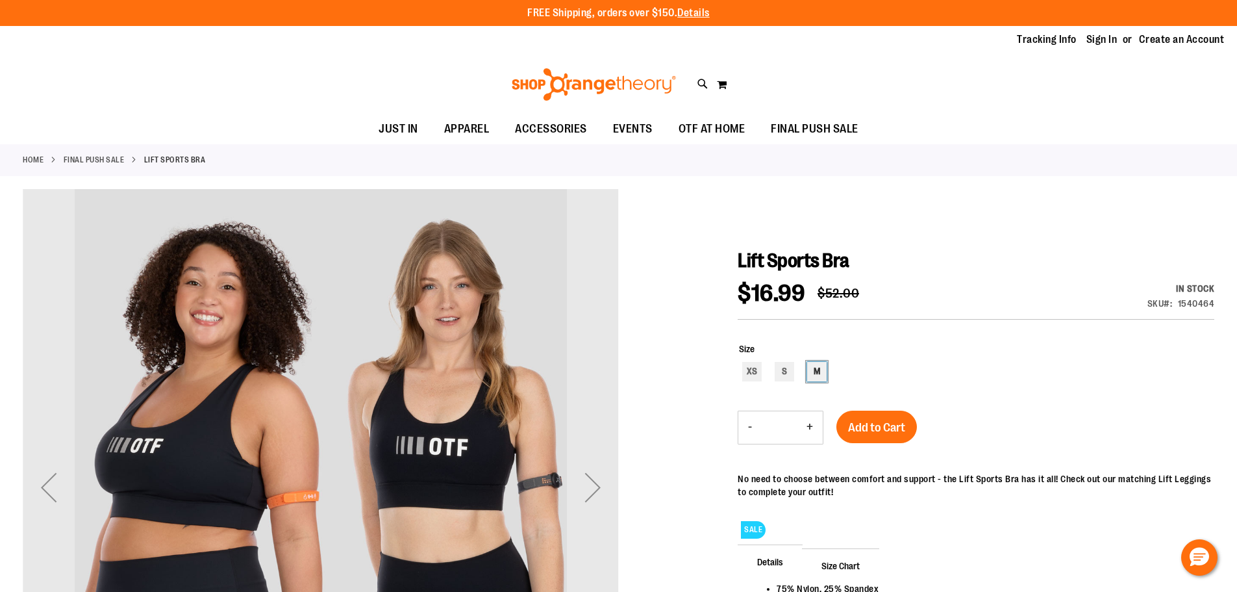
click at [813, 367] on div "M" at bounding box center [816, 371] width 19 height 19
type input "***"
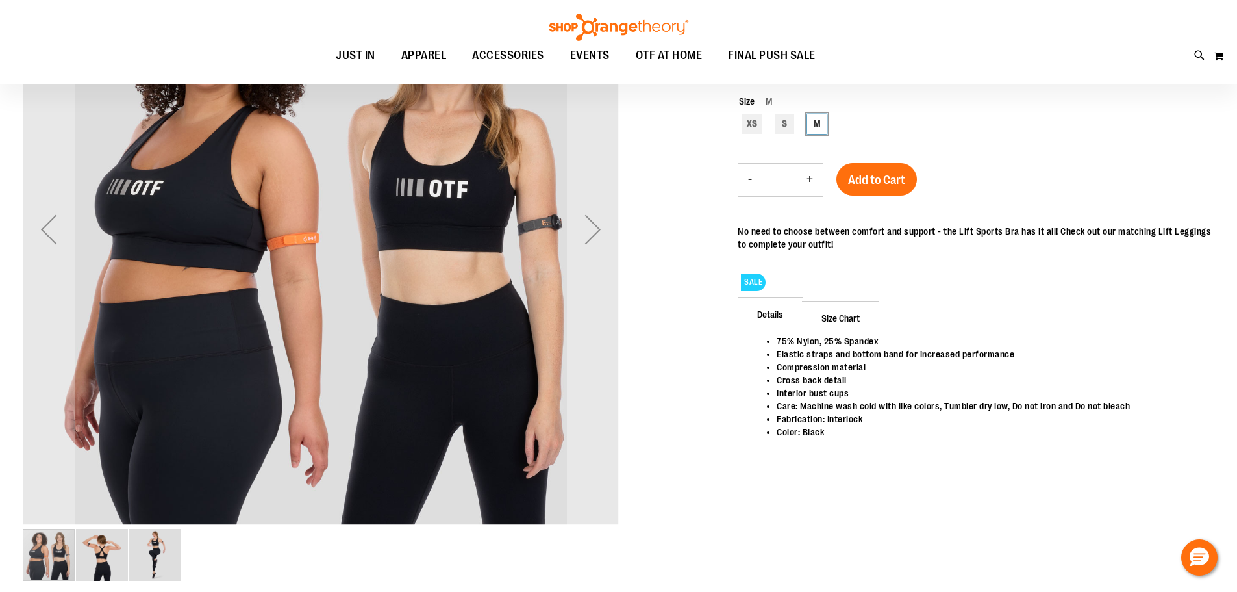
scroll to position [129, 0]
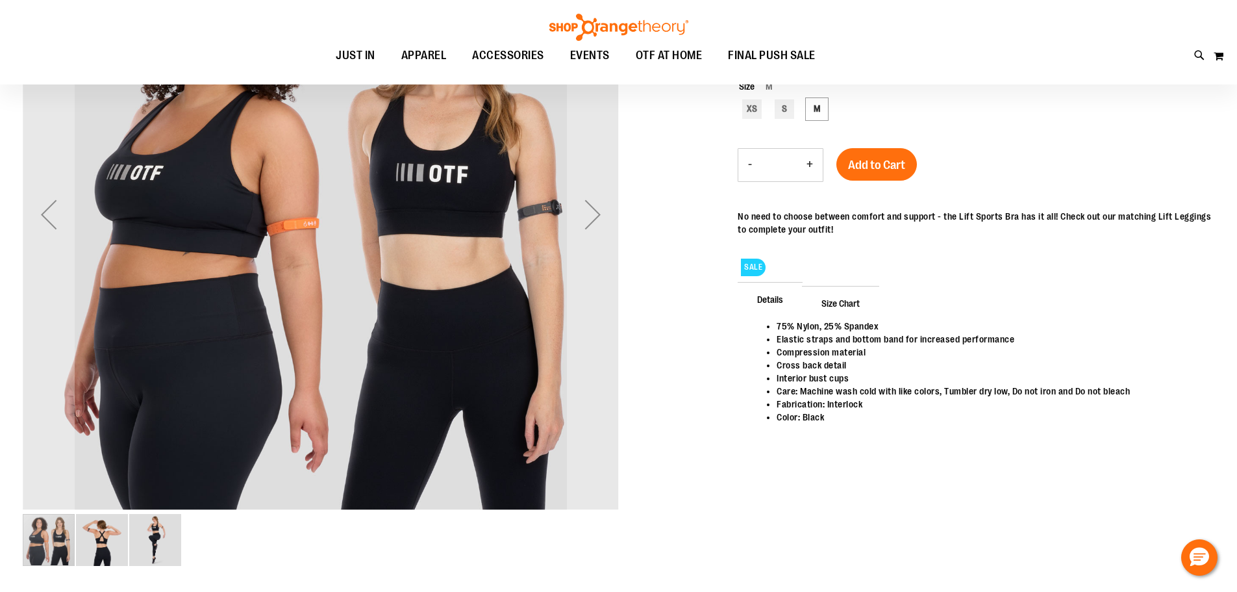
click at [809, 160] on button "+" at bounding box center [810, 165] width 26 height 32
type input "*"
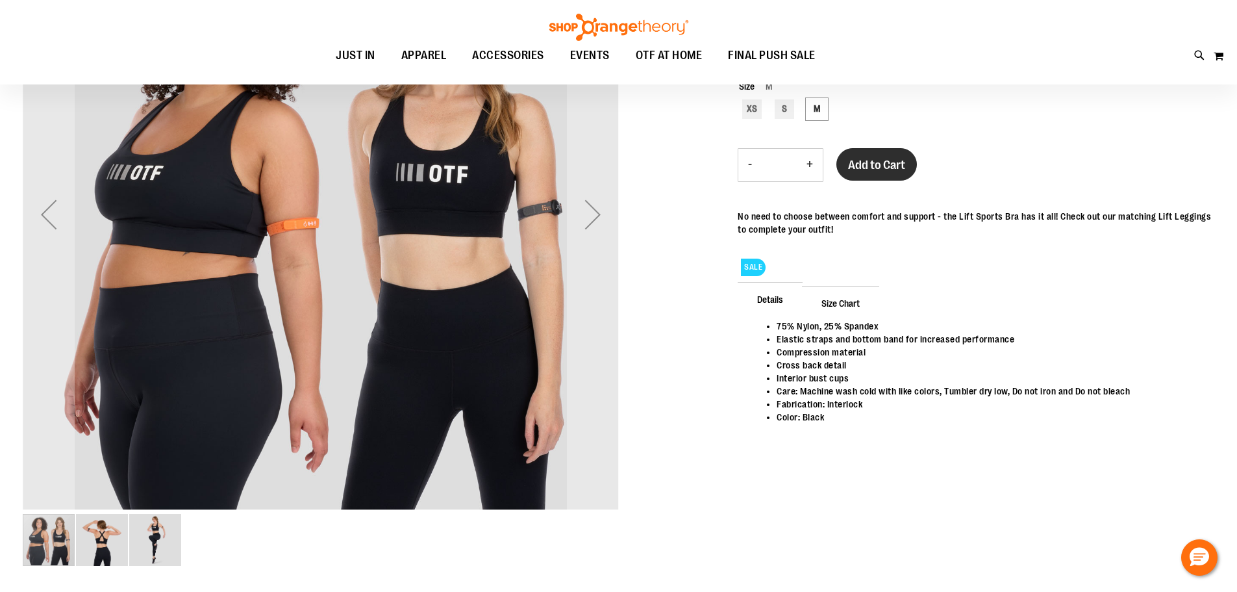
click at [893, 163] on span "Add to Cart" at bounding box center [876, 165] width 57 height 14
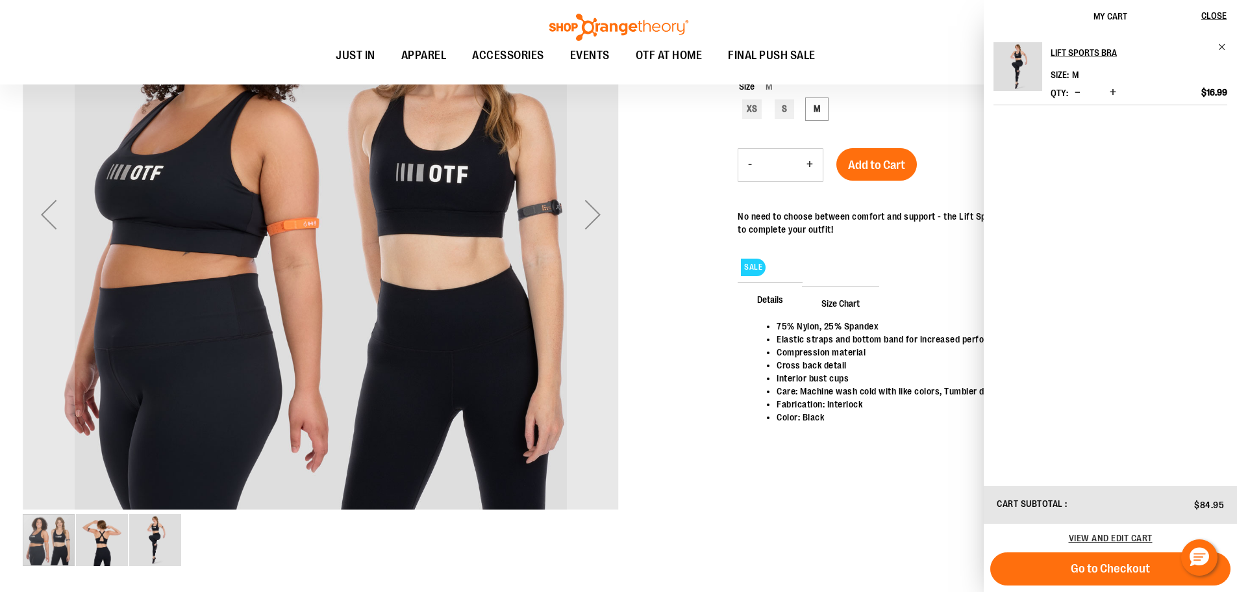
click at [688, 260] on div at bounding box center [619, 249] width 1192 height 667
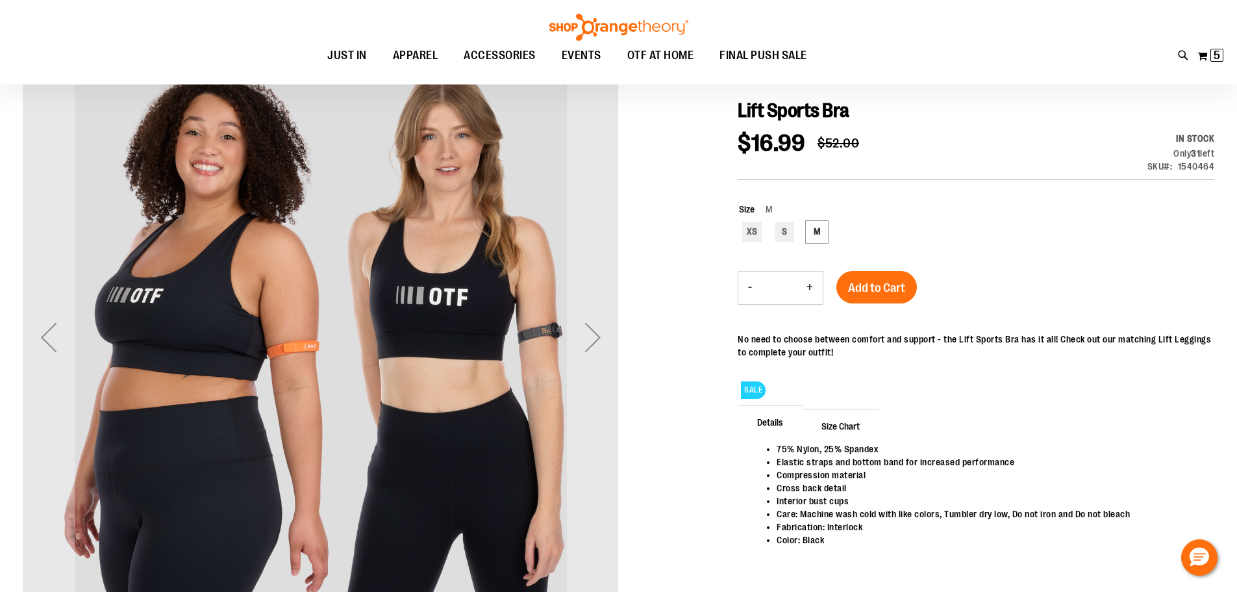
scroll to position [0, 0]
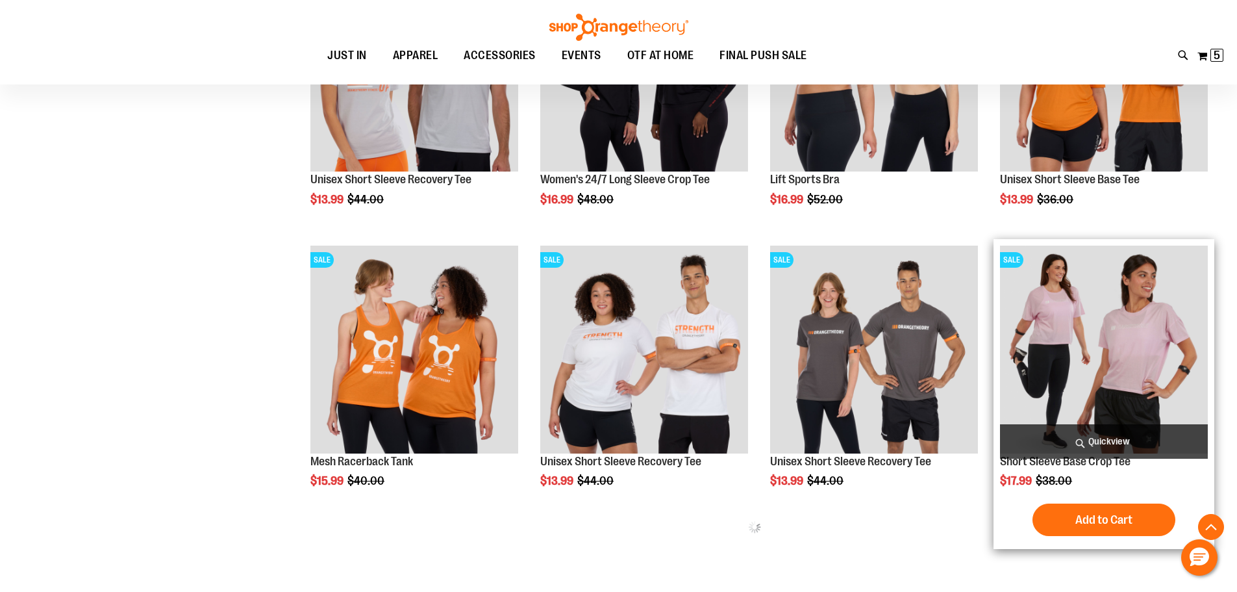
scroll to position [779, 0]
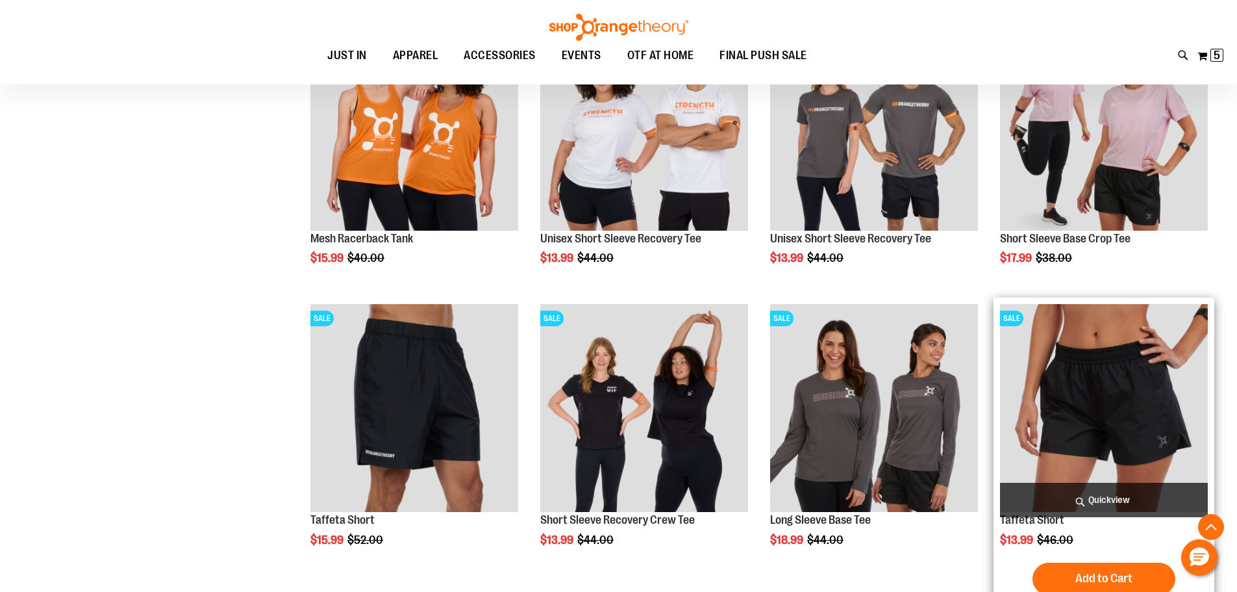
scroll to position [974, 0]
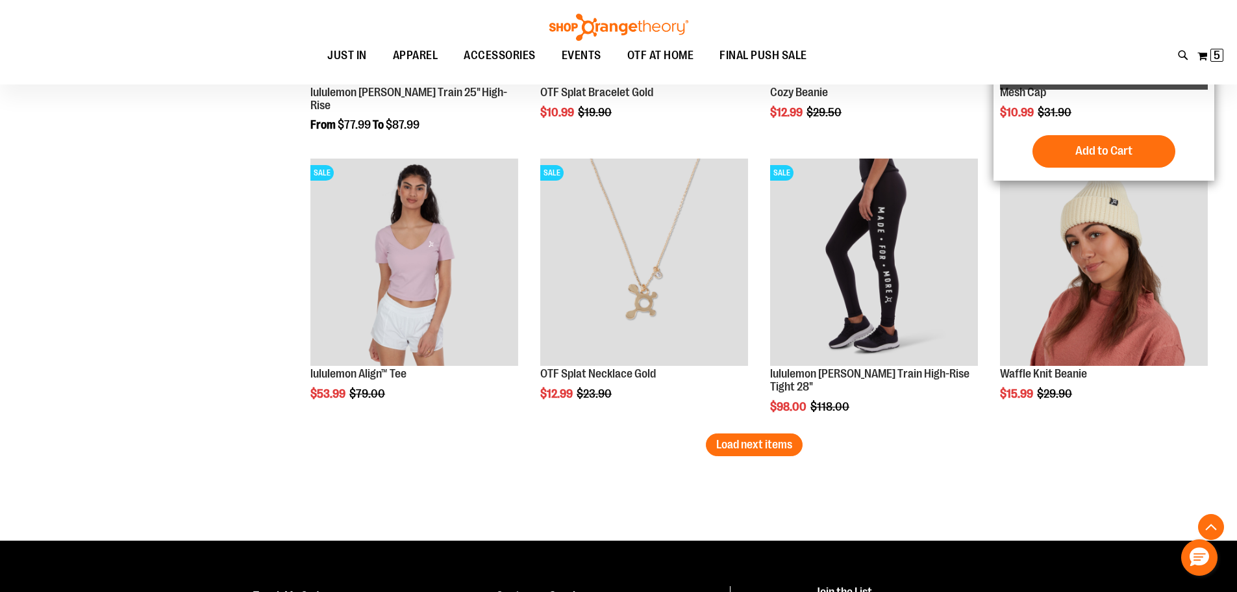
scroll to position [2533, 0]
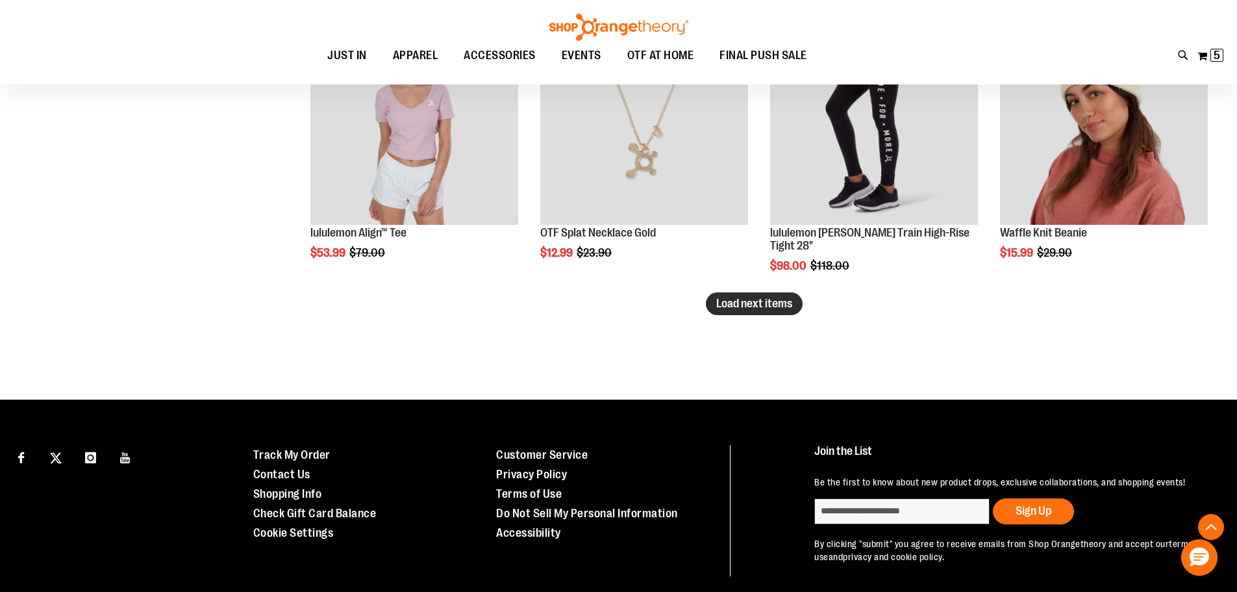
click at [777, 304] on span "Load next items" at bounding box center [754, 303] width 76 height 13
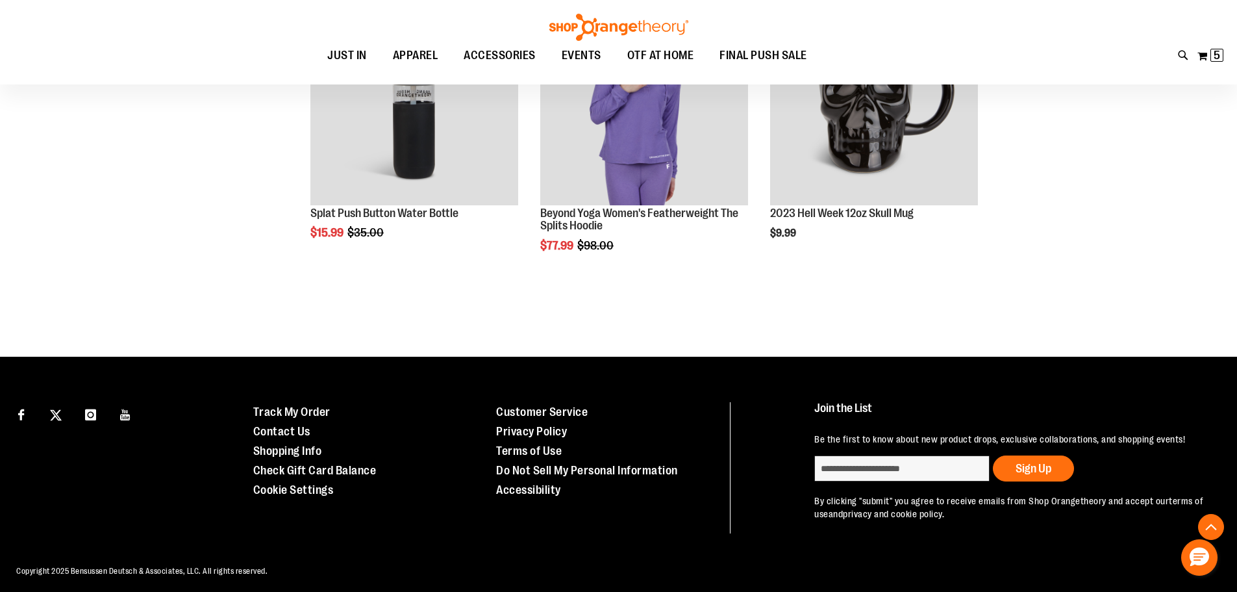
scroll to position [3118, 0]
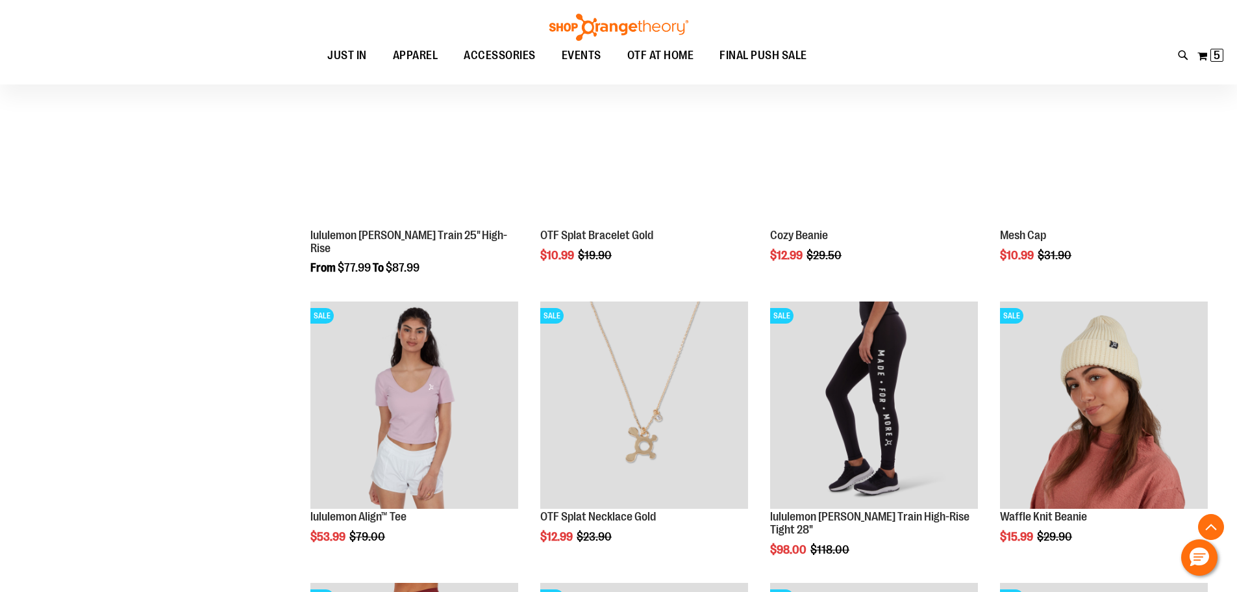
scroll to position [2078, 0]
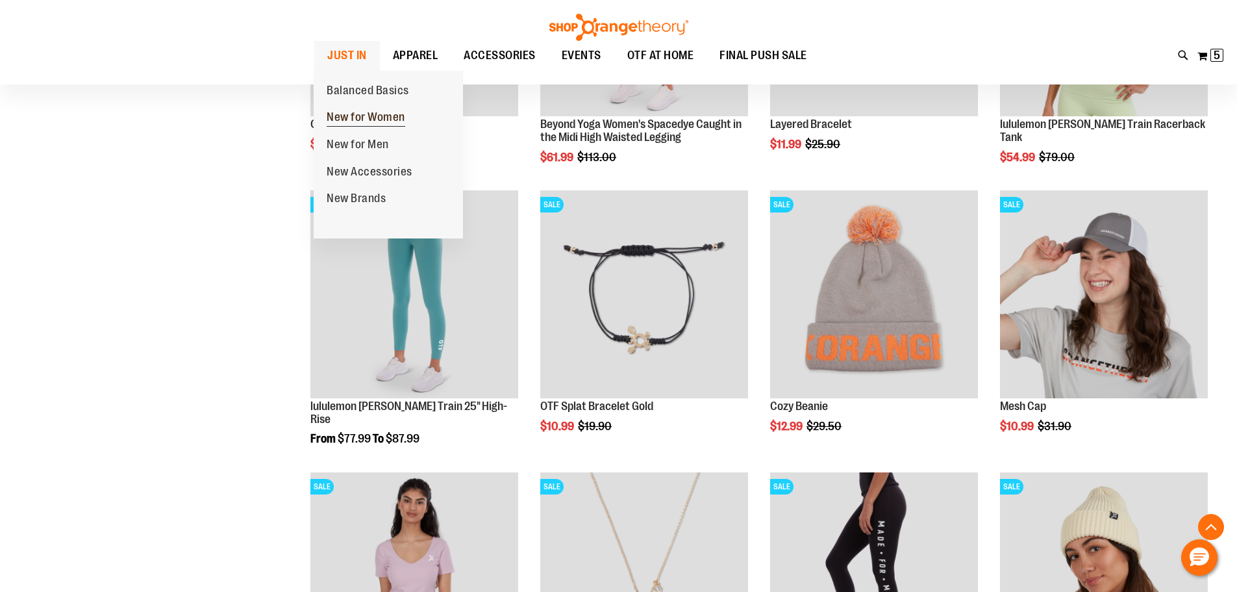
click at [353, 112] on span "New for Women" at bounding box center [366, 118] width 79 height 16
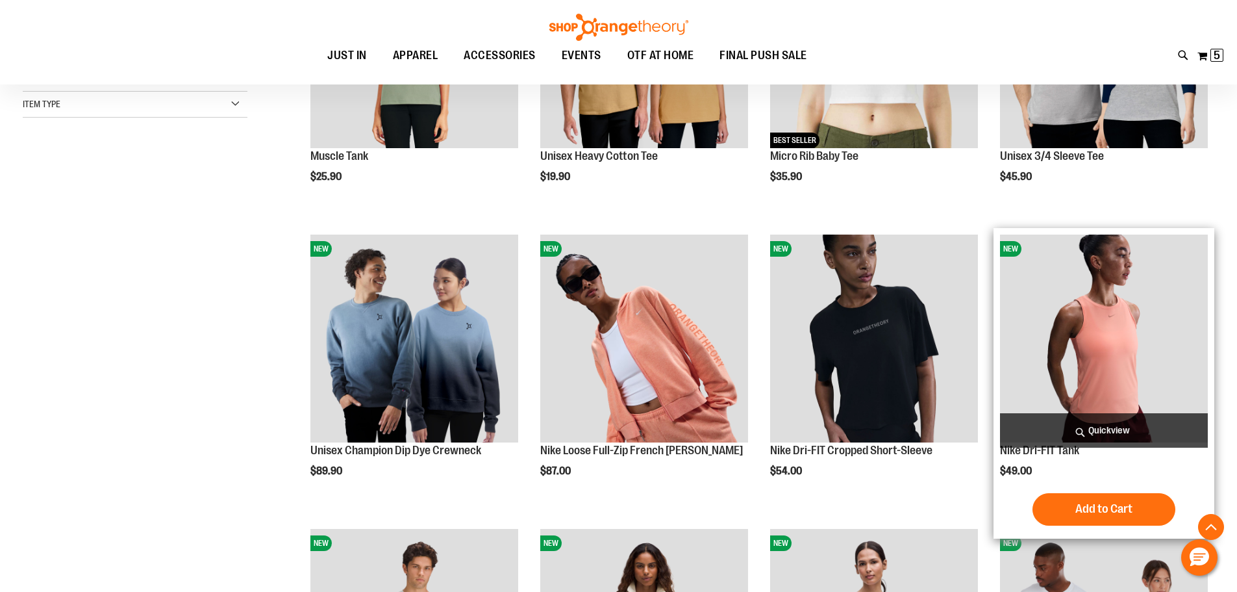
scroll to position [519, 0]
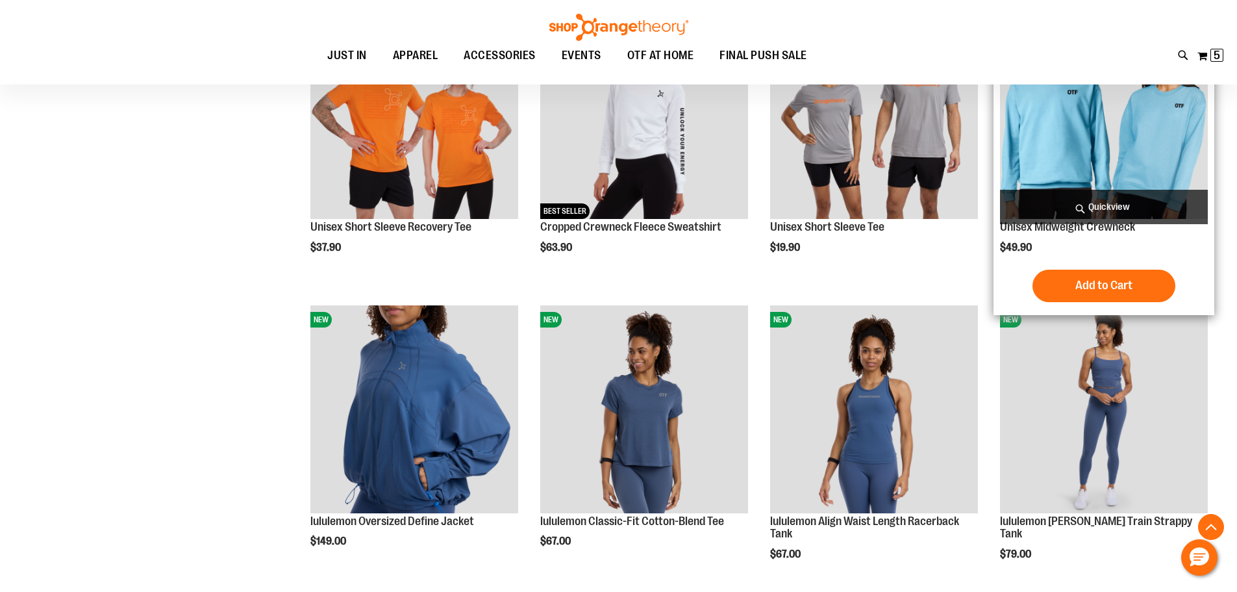
scroll to position [1168, 0]
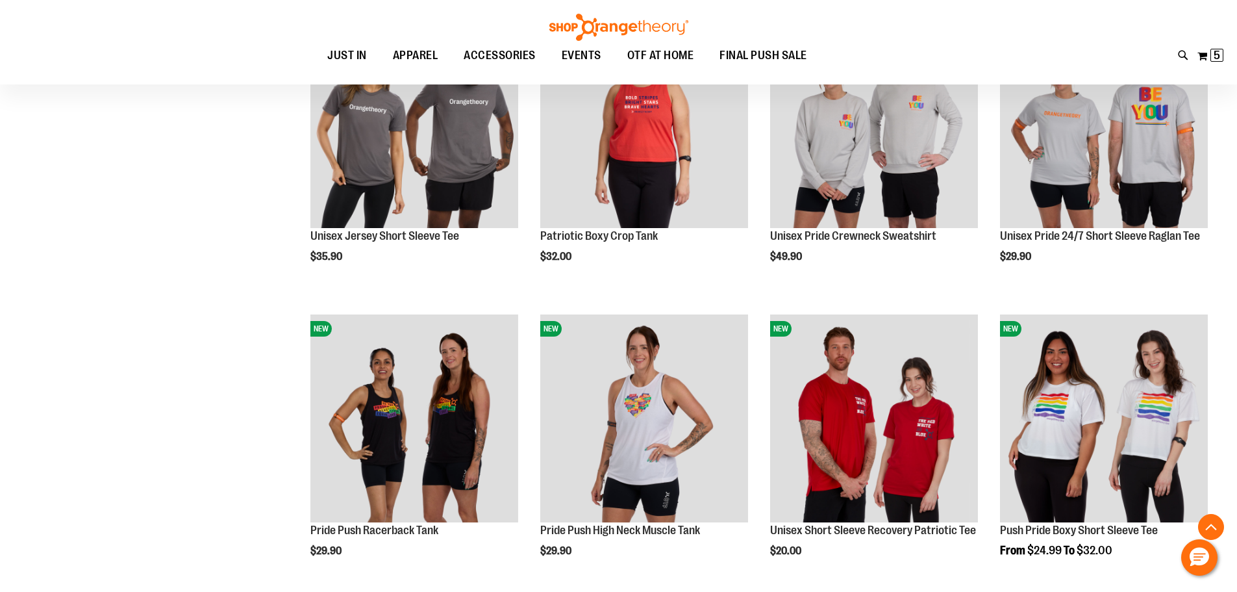
scroll to position [2143, 0]
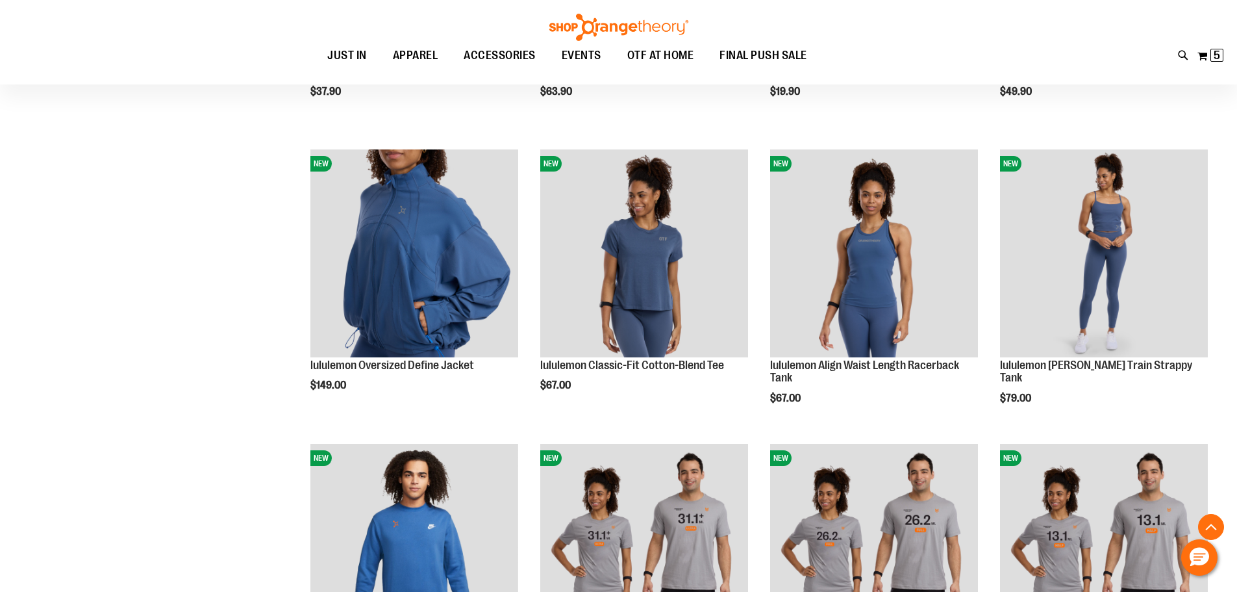
scroll to position [1168, 0]
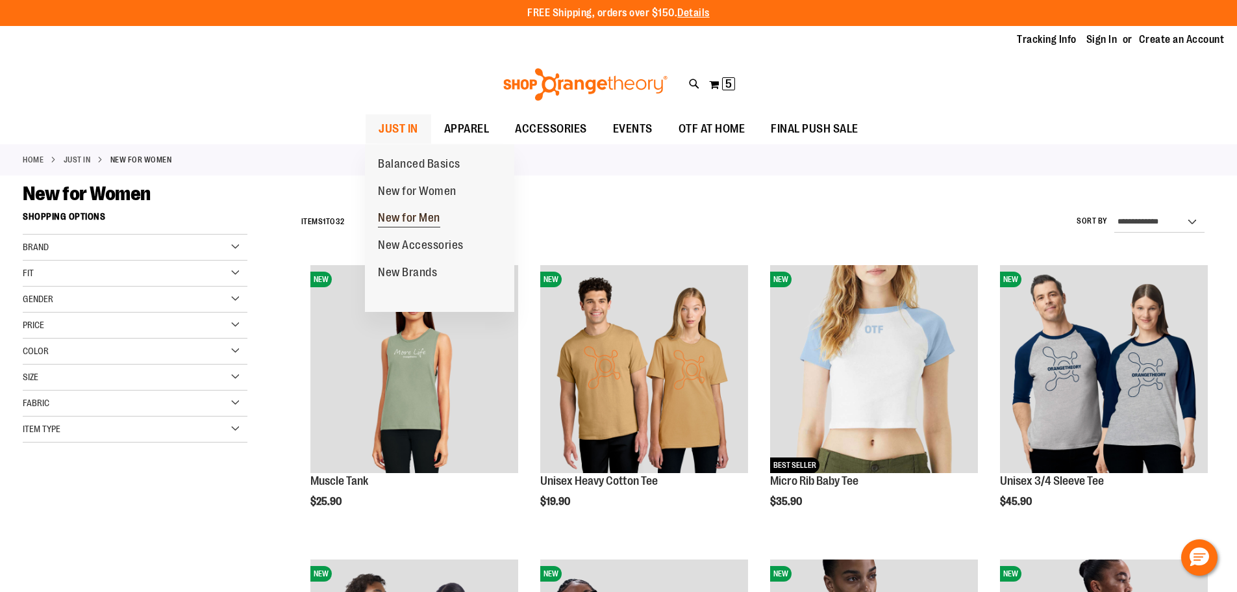
click at [405, 209] on link "New for Men" at bounding box center [409, 218] width 88 height 27
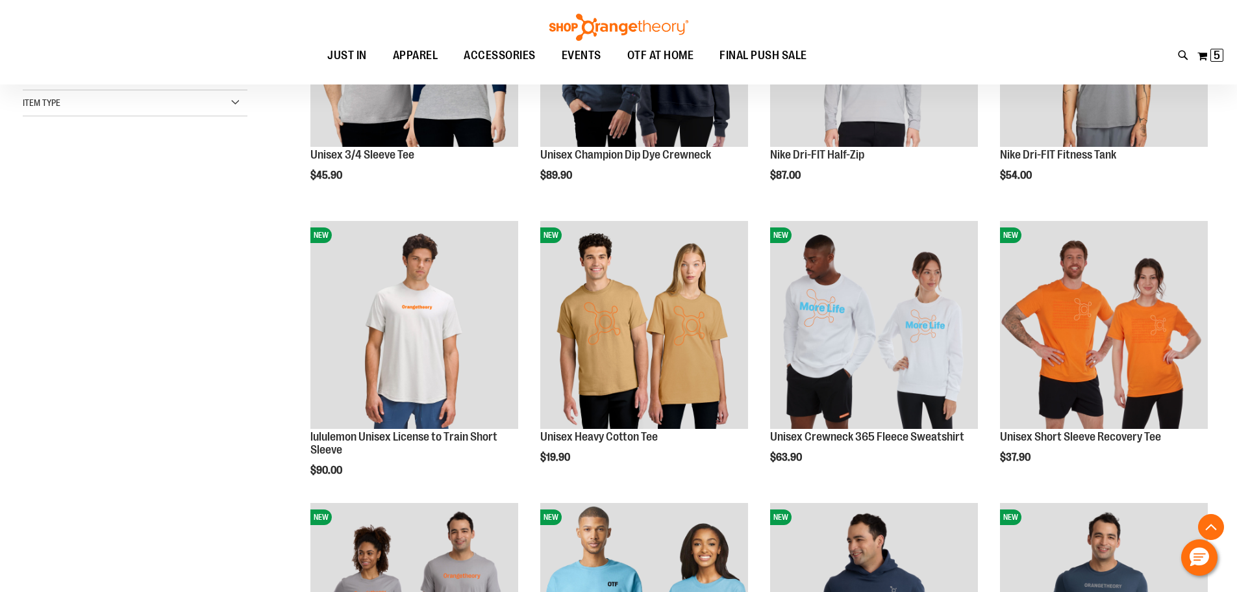
scroll to position [585, 0]
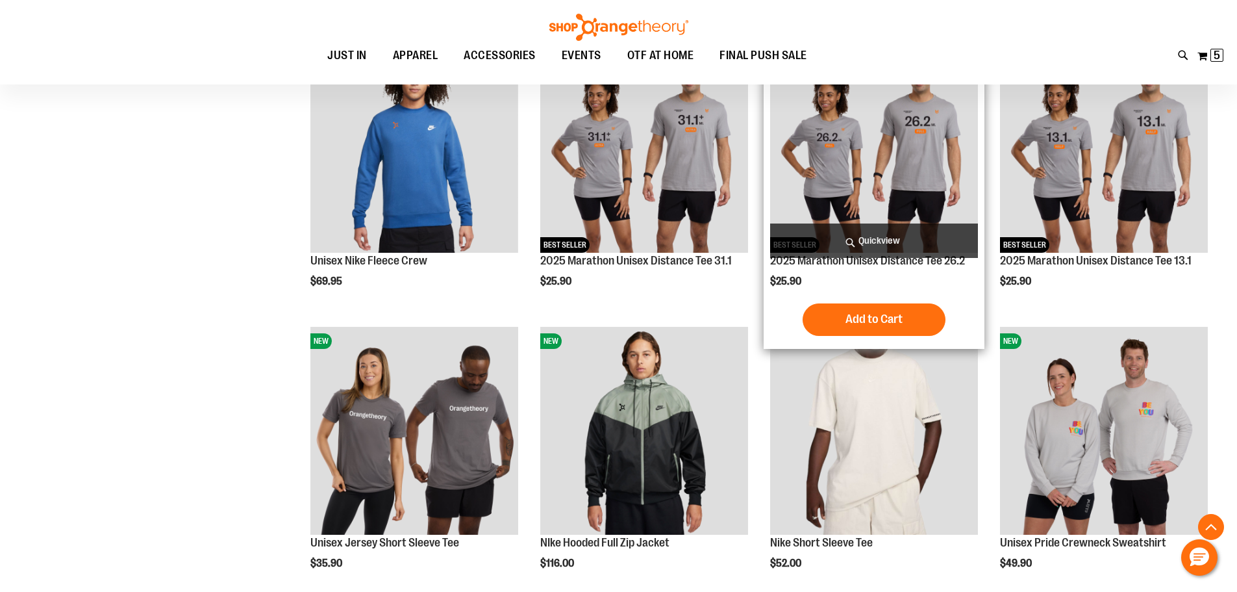
scroll to position [1105, 0]
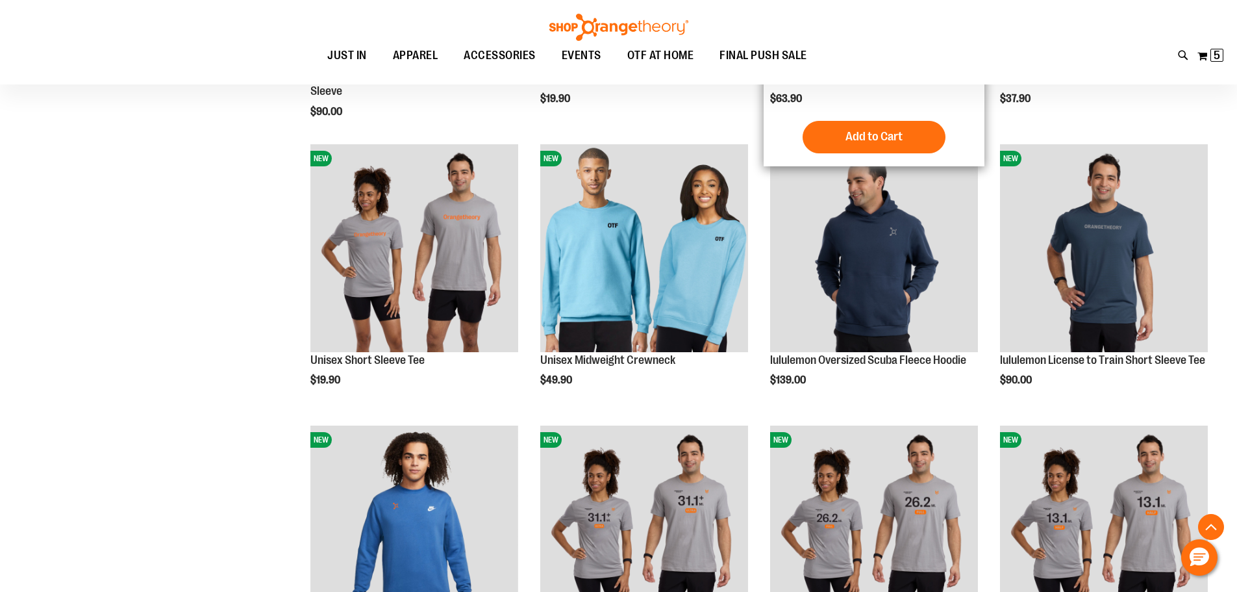
scroll to position [584, 0]
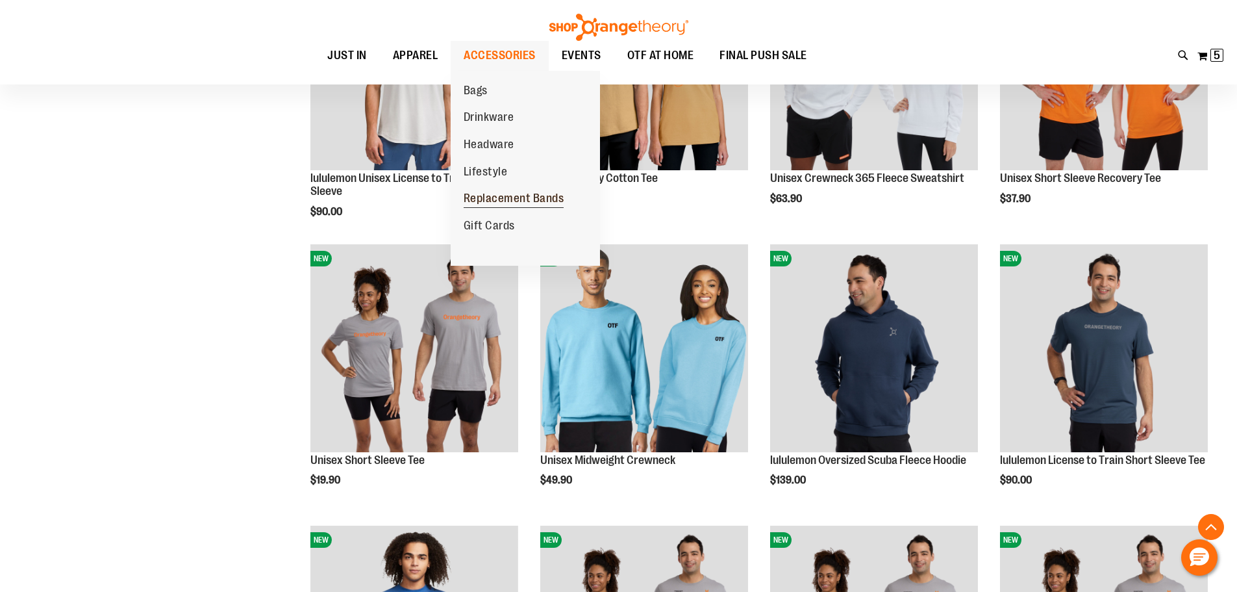
click at [494, 207] on span "Replacement Bands" at bounding box center [514, 200] width 101 height 16
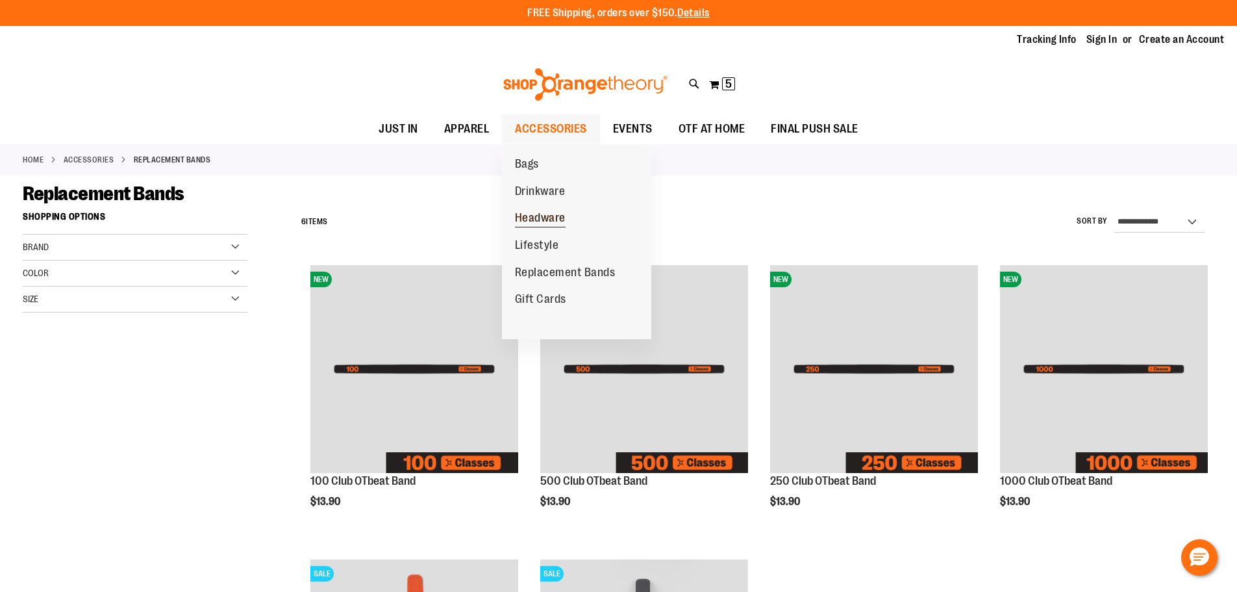
click at [548, 220] on span "Headware" at bounding box center [540, 219] width 51 height 16
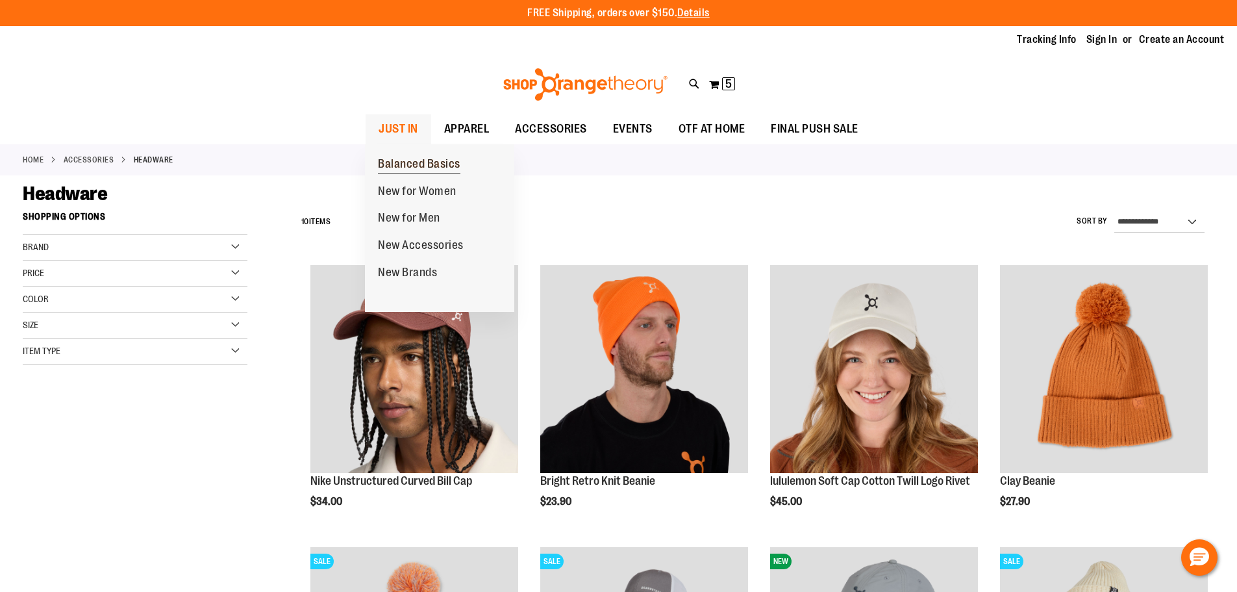
click at [409, 163] on span "Balanced Basics" at bounding box center [419, 165] width 82 height 16
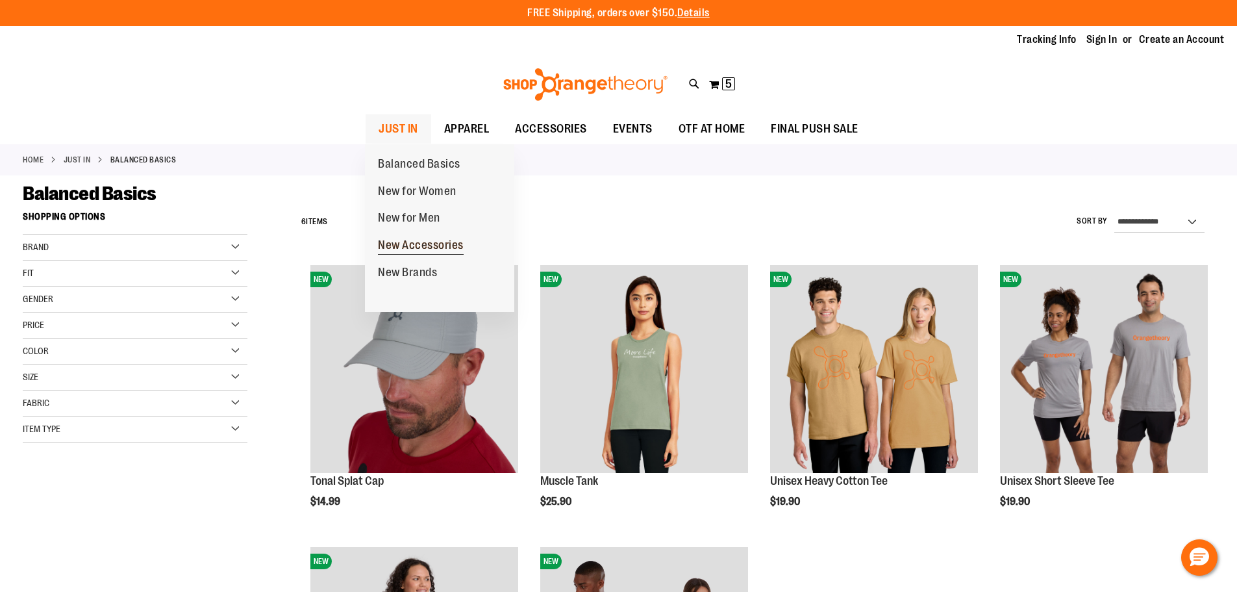
click at [399, 244] on span "New Accessories" at bounding box center [421, 246] width 86 height 16
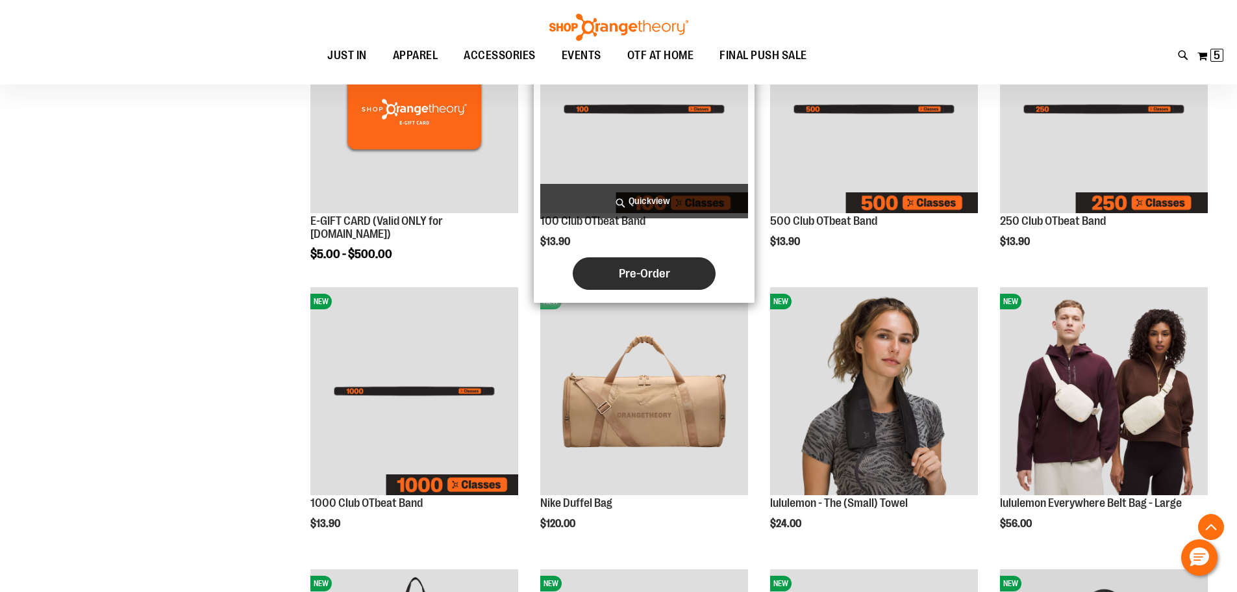
scroll to position [454, 0]
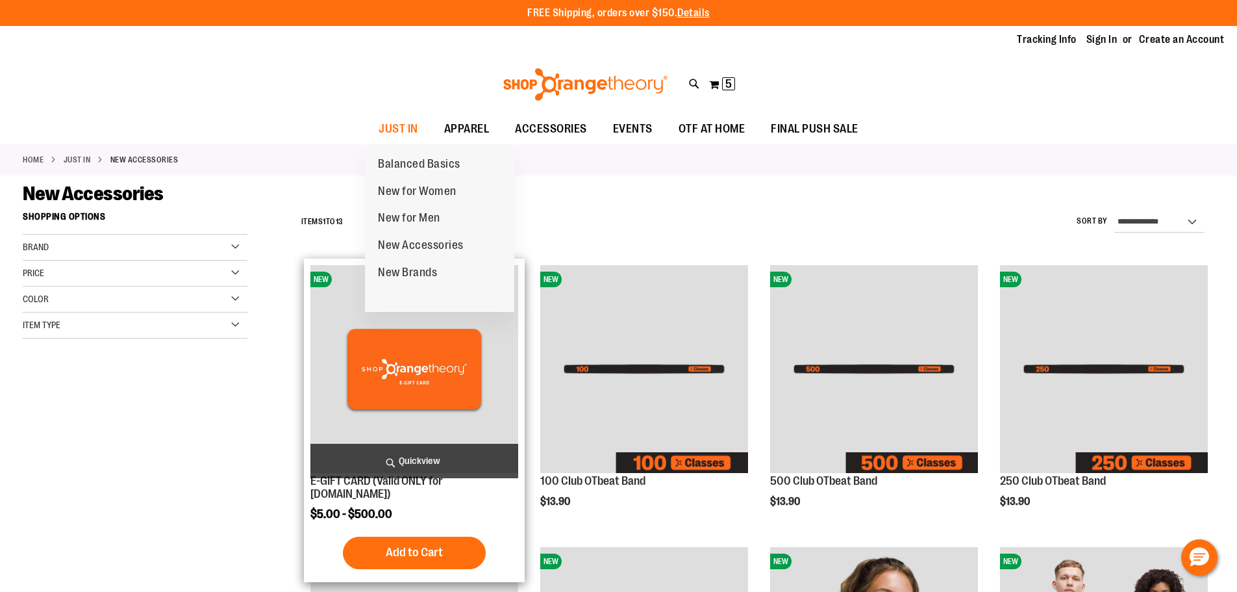
click at [412, 272] on span "New Brands" at bounding box center [407, 274] width 59 height 16
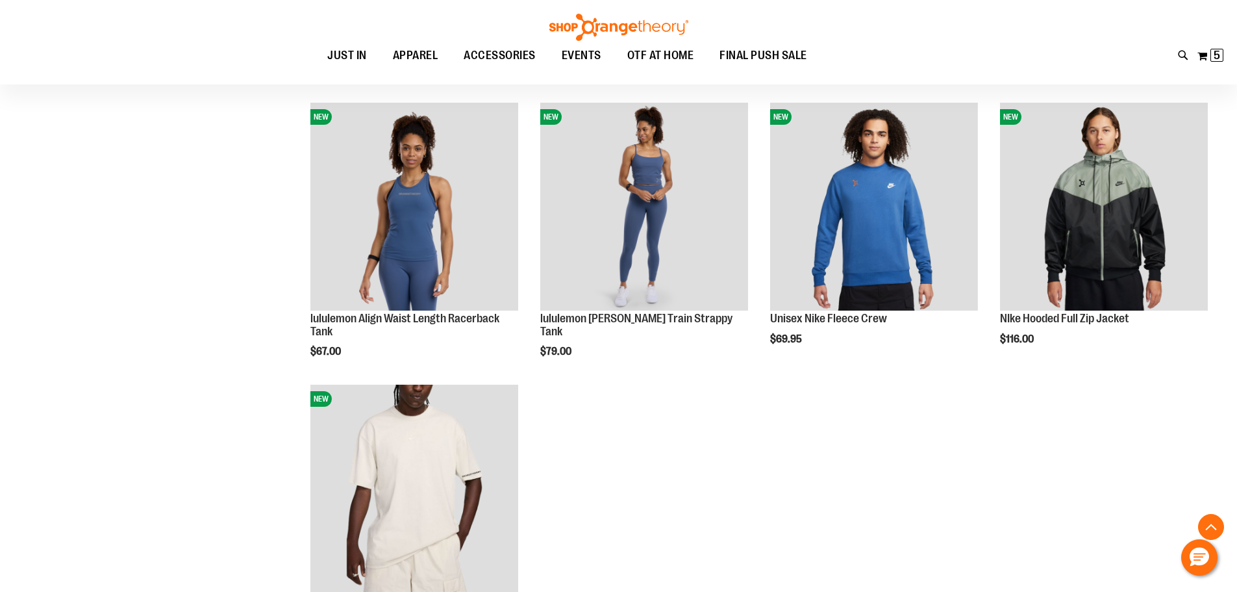
scroll to position [1306, 0]
